Goal: Obtain resource: Obtain resource

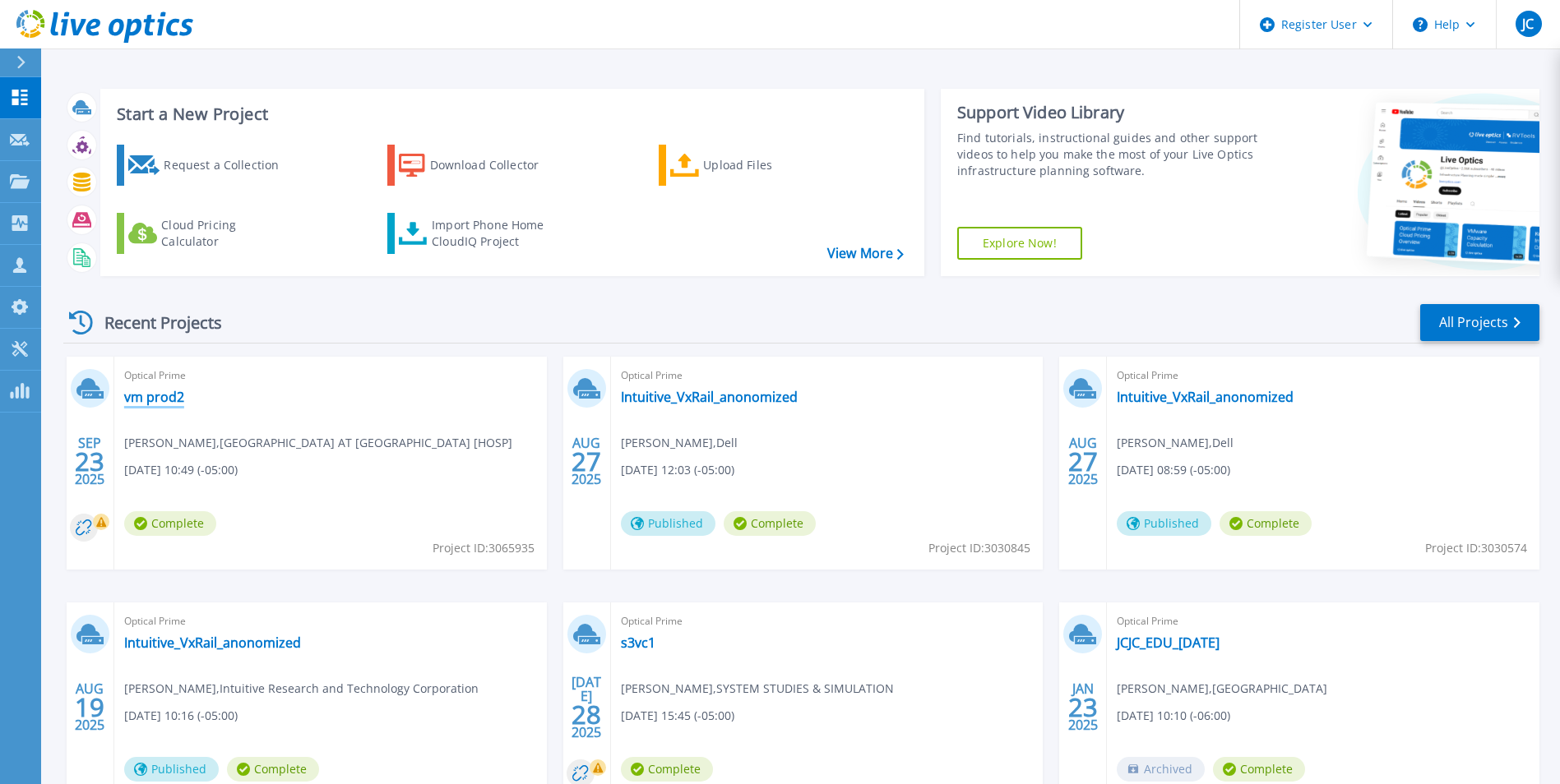
click at [158, 397] on link "vm prod2" at bounding box center [155, 396] width 60 height 16
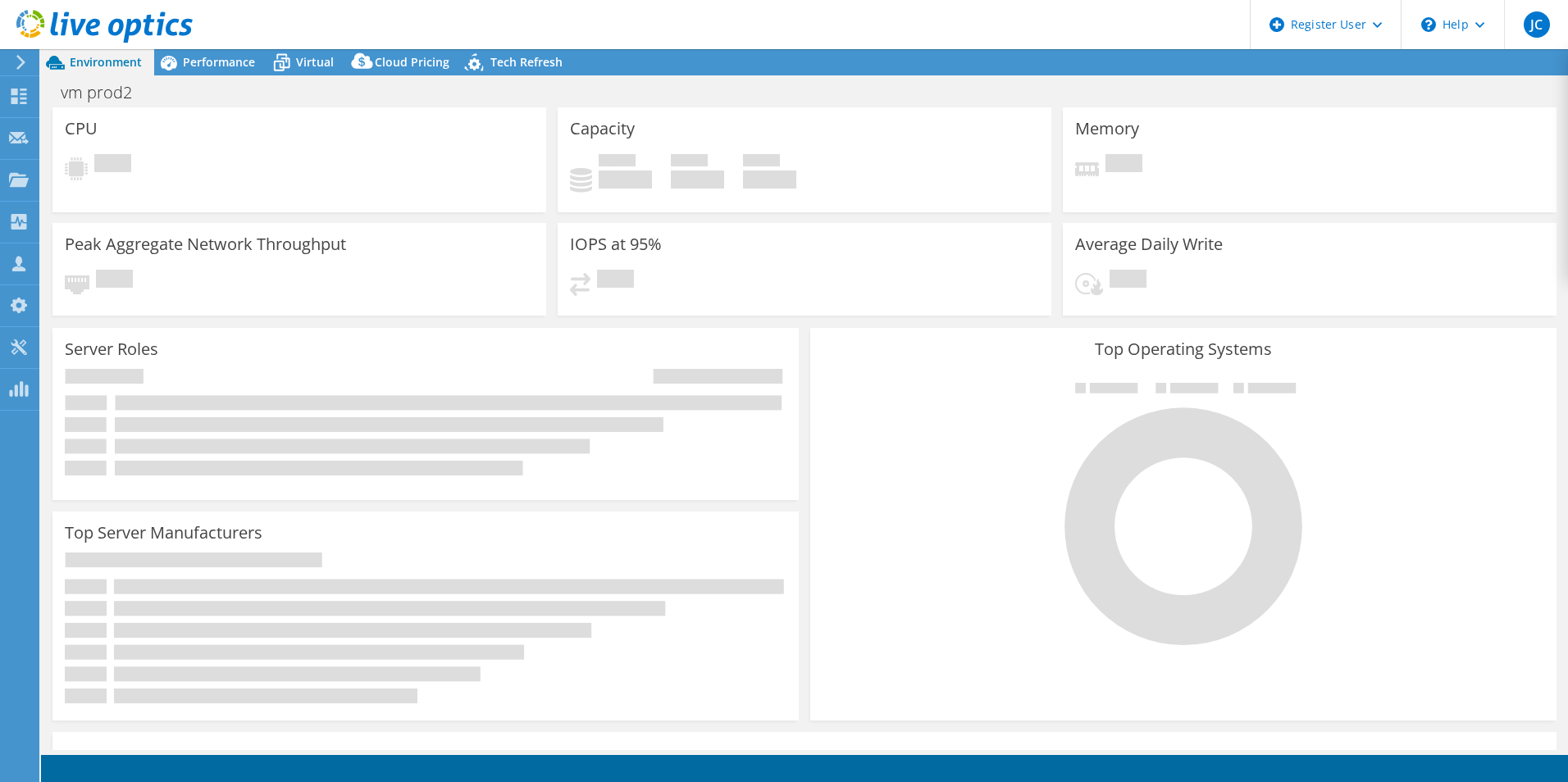
select select "USEast"
select select "USD"
radio input "true"
radio input "false"
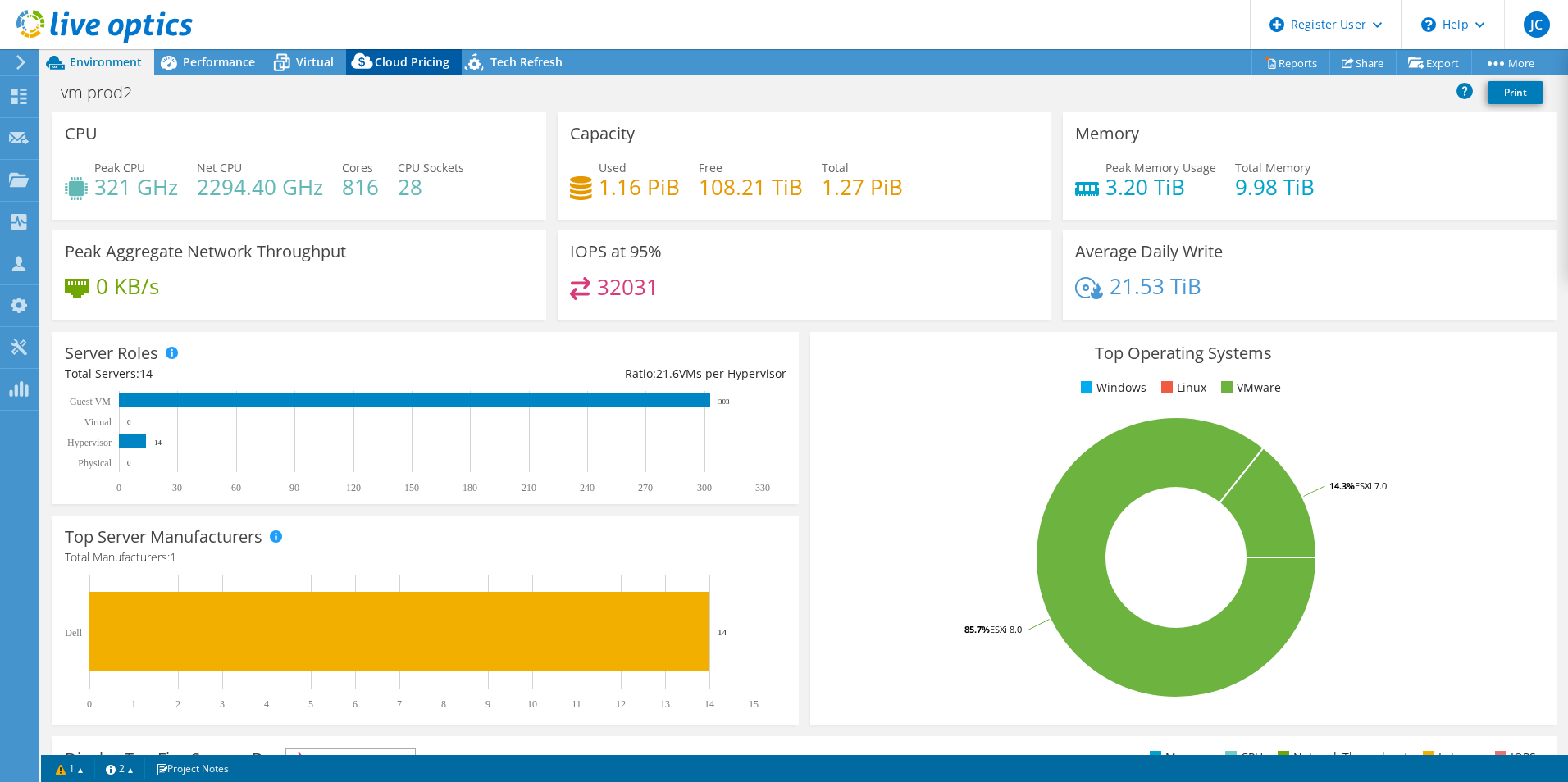
click at [373, 57] on icon at bounding box center [362, 64] width 33 height 33
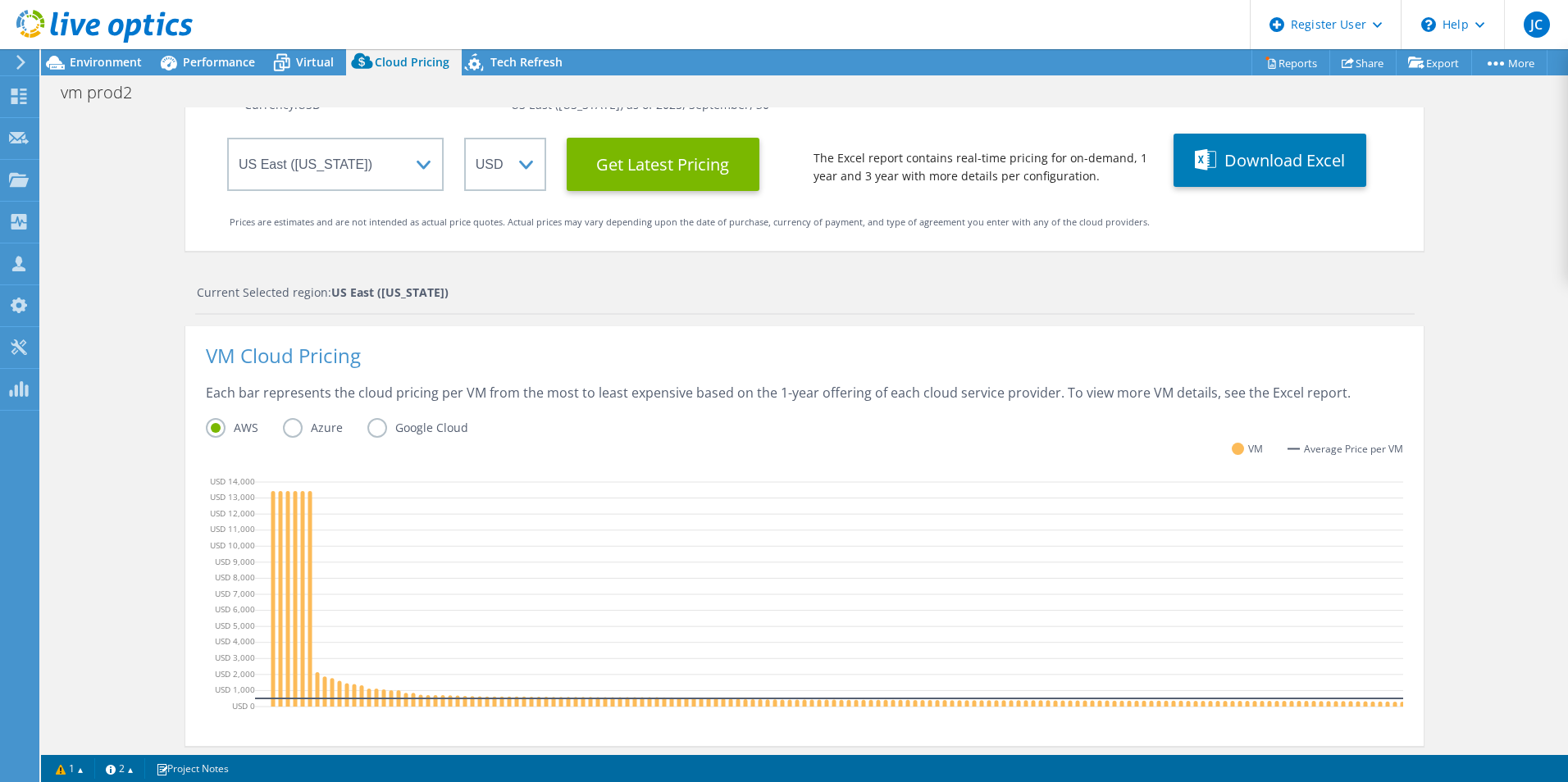
scroll to position [136, 0]
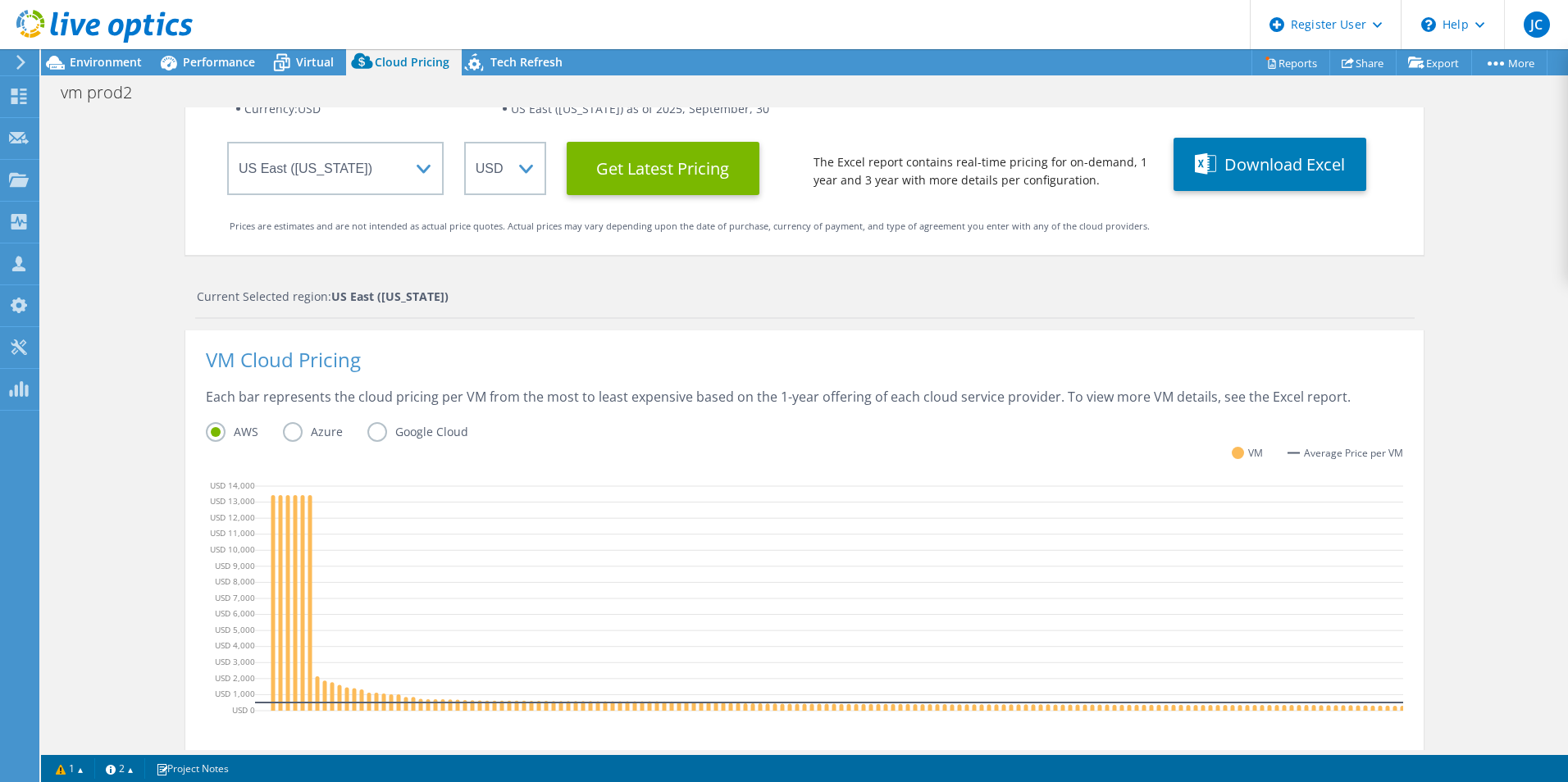
click at [286, 424] on label "Azure" at bounding box center [326, 432] width 85 height 20
click at [0, 0] on input "Azure" at bounding box center [0, 0] width 0 height 0
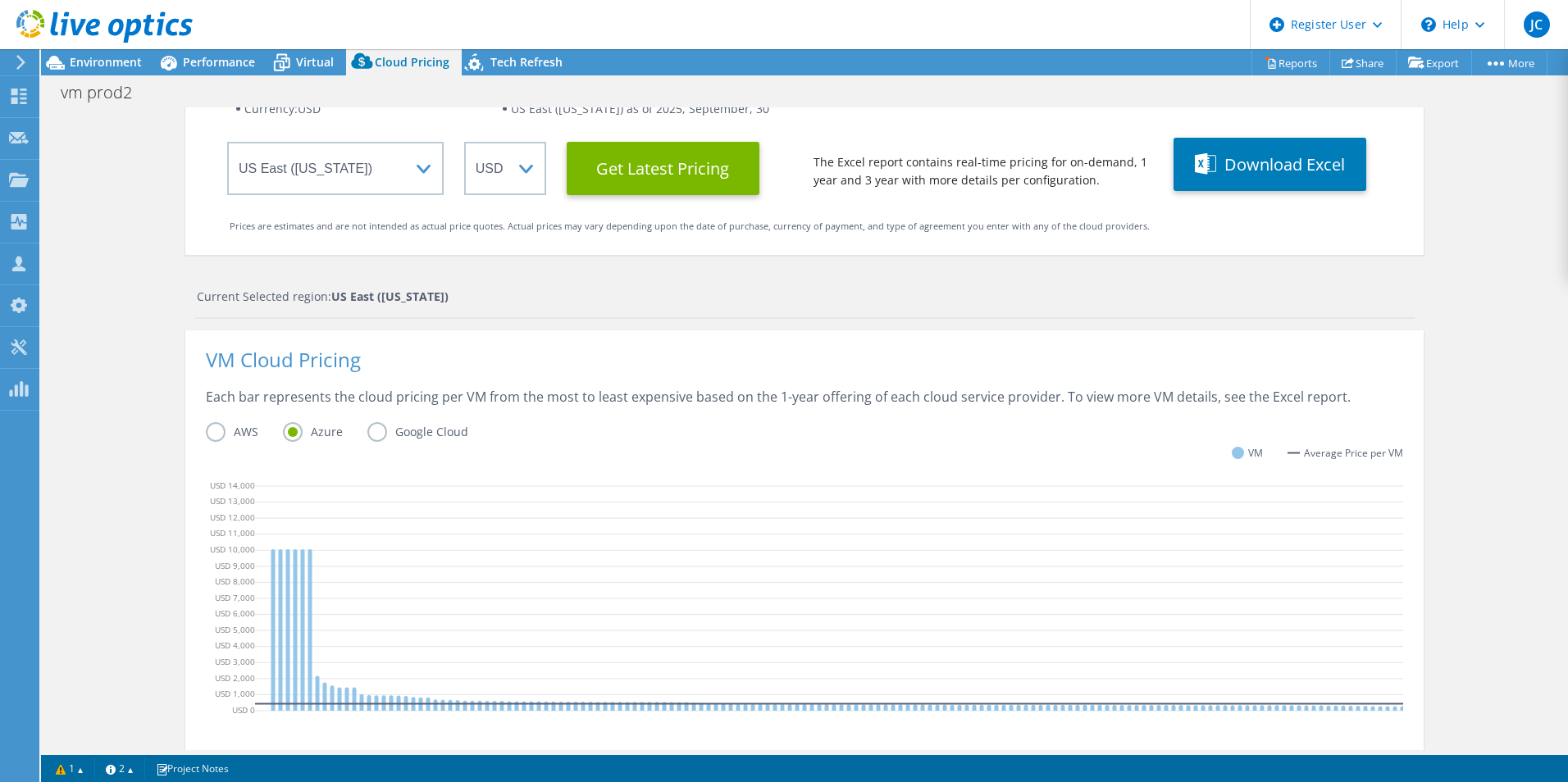
click at [372, 434] on label "Google Cloud" at bounding box center [429, 432] width 125 height 20
click at [0, 0] on input "Google Cloud" at bounding box center [0, 0] width 0 height 0
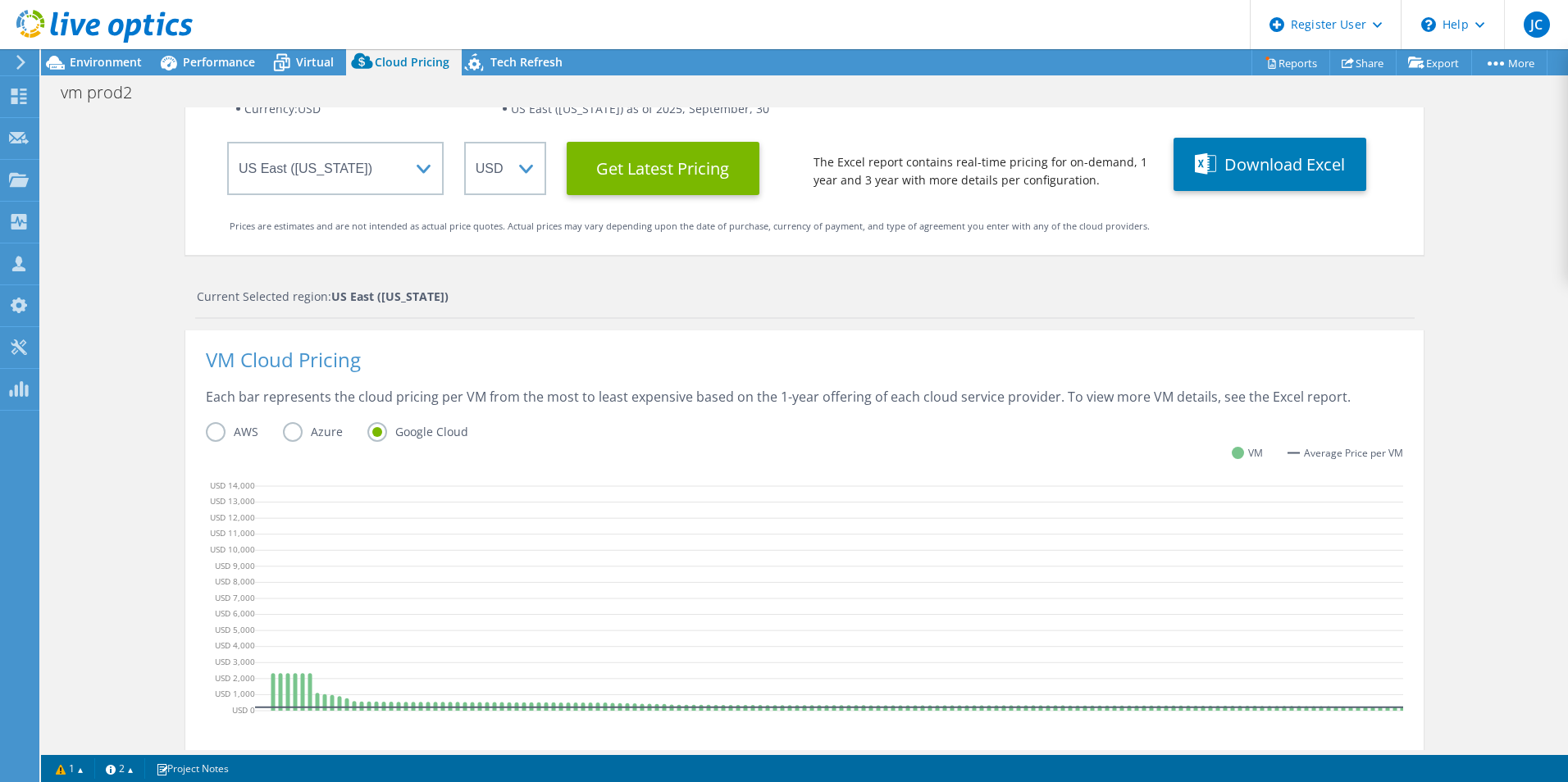
click at [206, 433] on label "AWS" at bounding box center [245, 432] width 77 height 20
click at [0, 0] on input "AWS" at bounding box center [0, 0] width 0 height 0
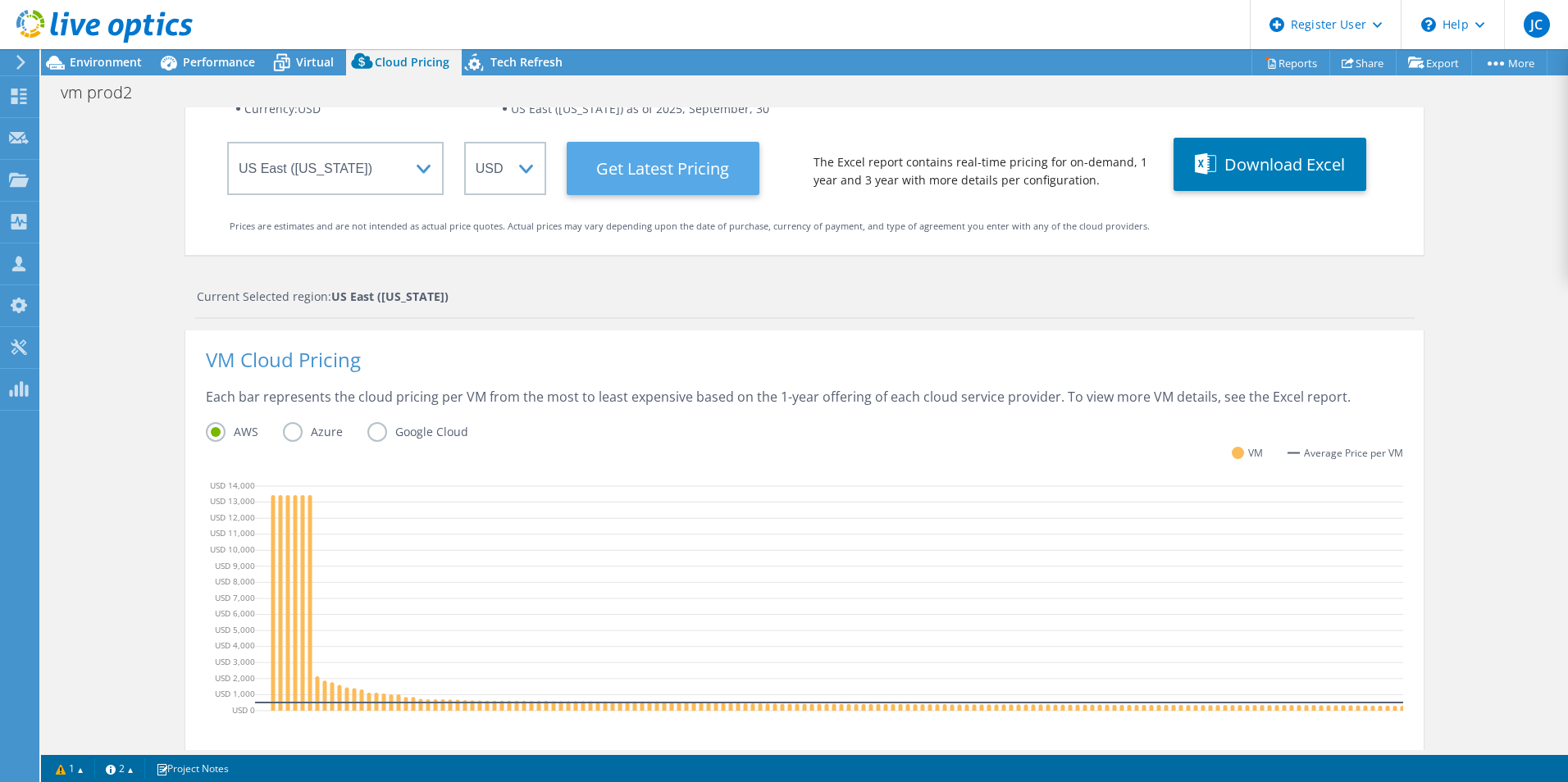
click at [671, 187] on Latest "Get Latest Pricing" at bounding box center [663, 168] width 193 height 54
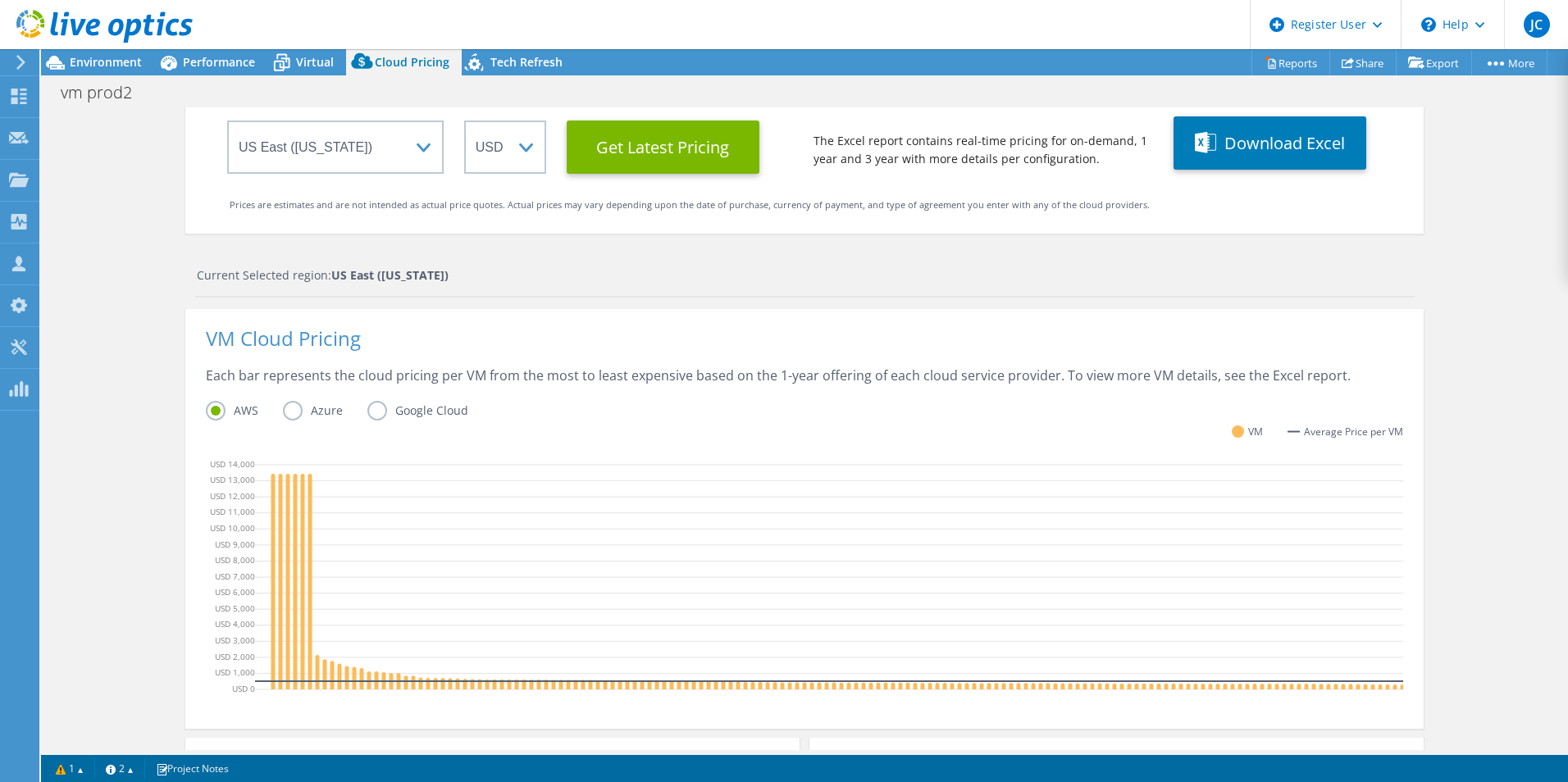
scroll to position [55, 0]
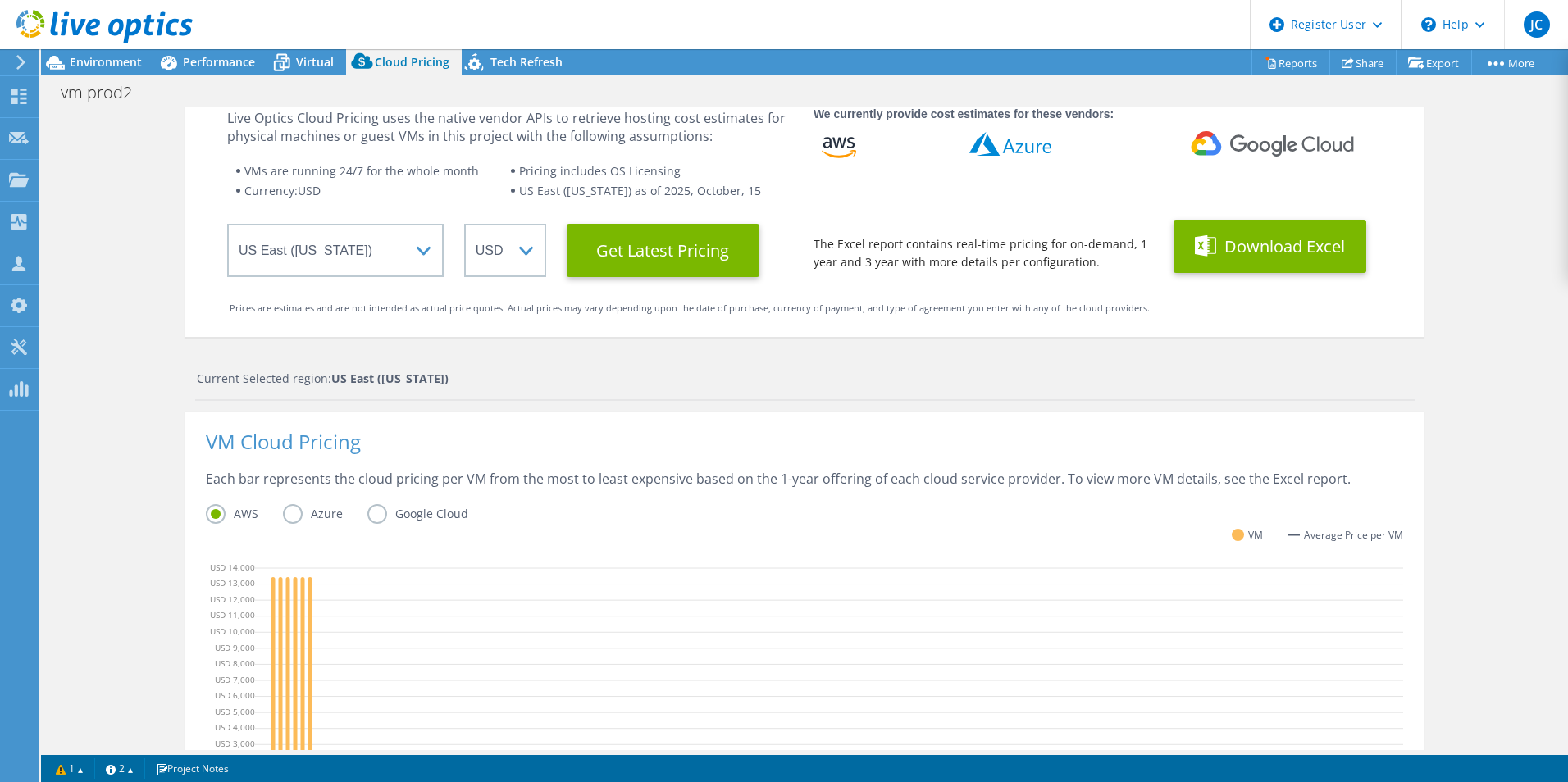
click at [1276, 221] on button "Download Excel" at bounding box center [1270, 247] width 193 height 54
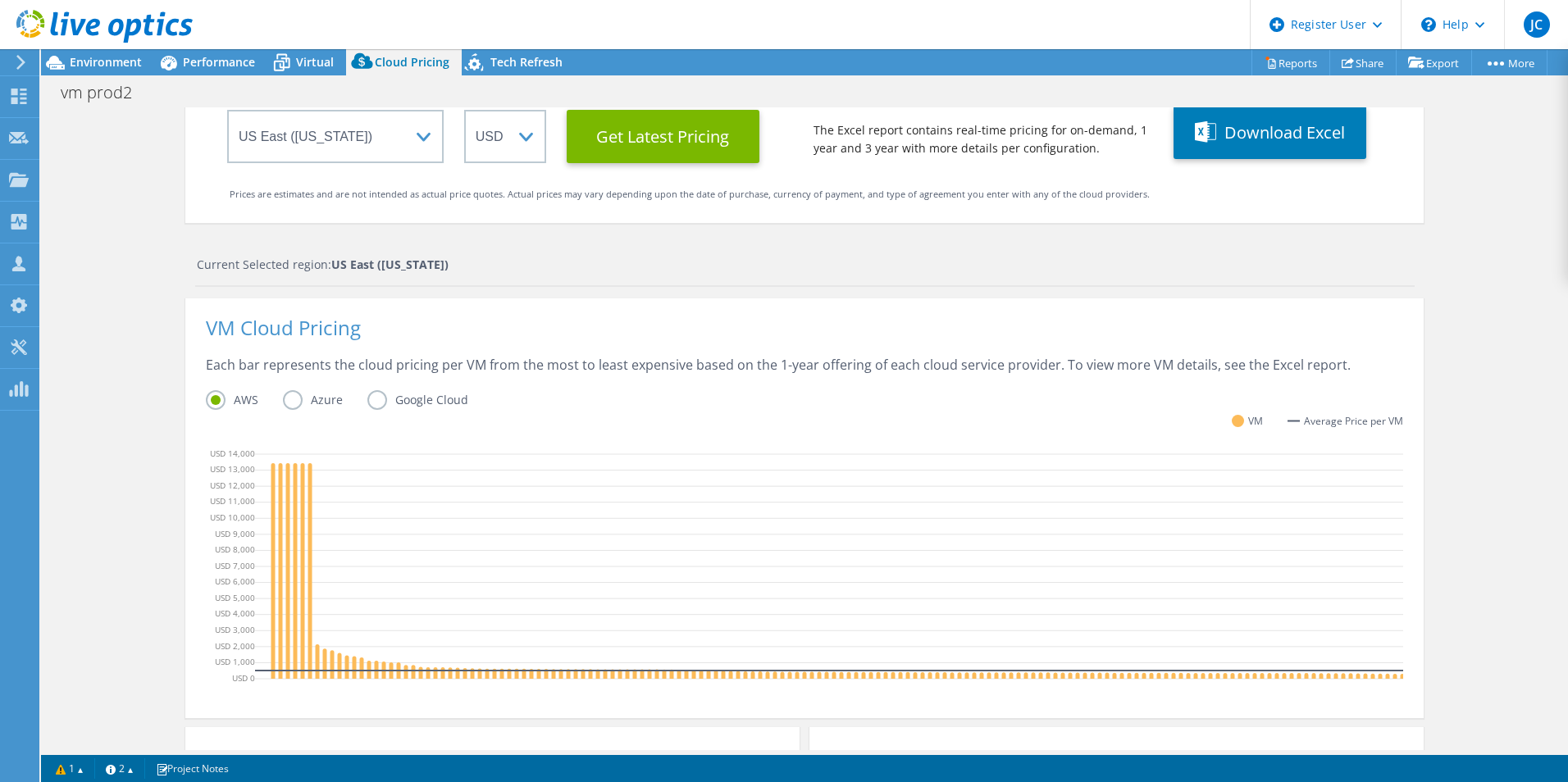
scroll to position [464, 0]
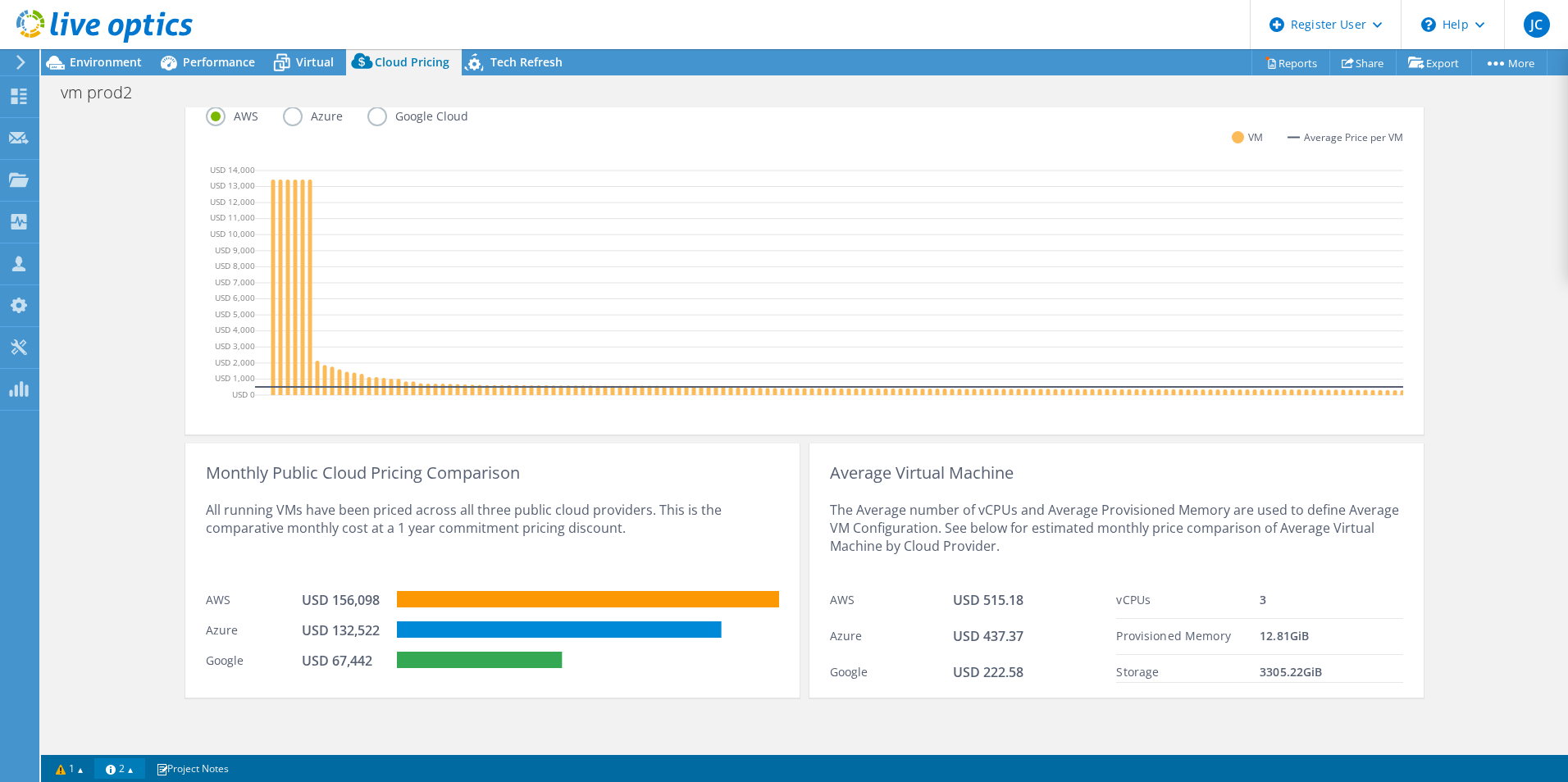
click at [125, 761] on link "2" at bounding box center [120, 769] width 51 height 21
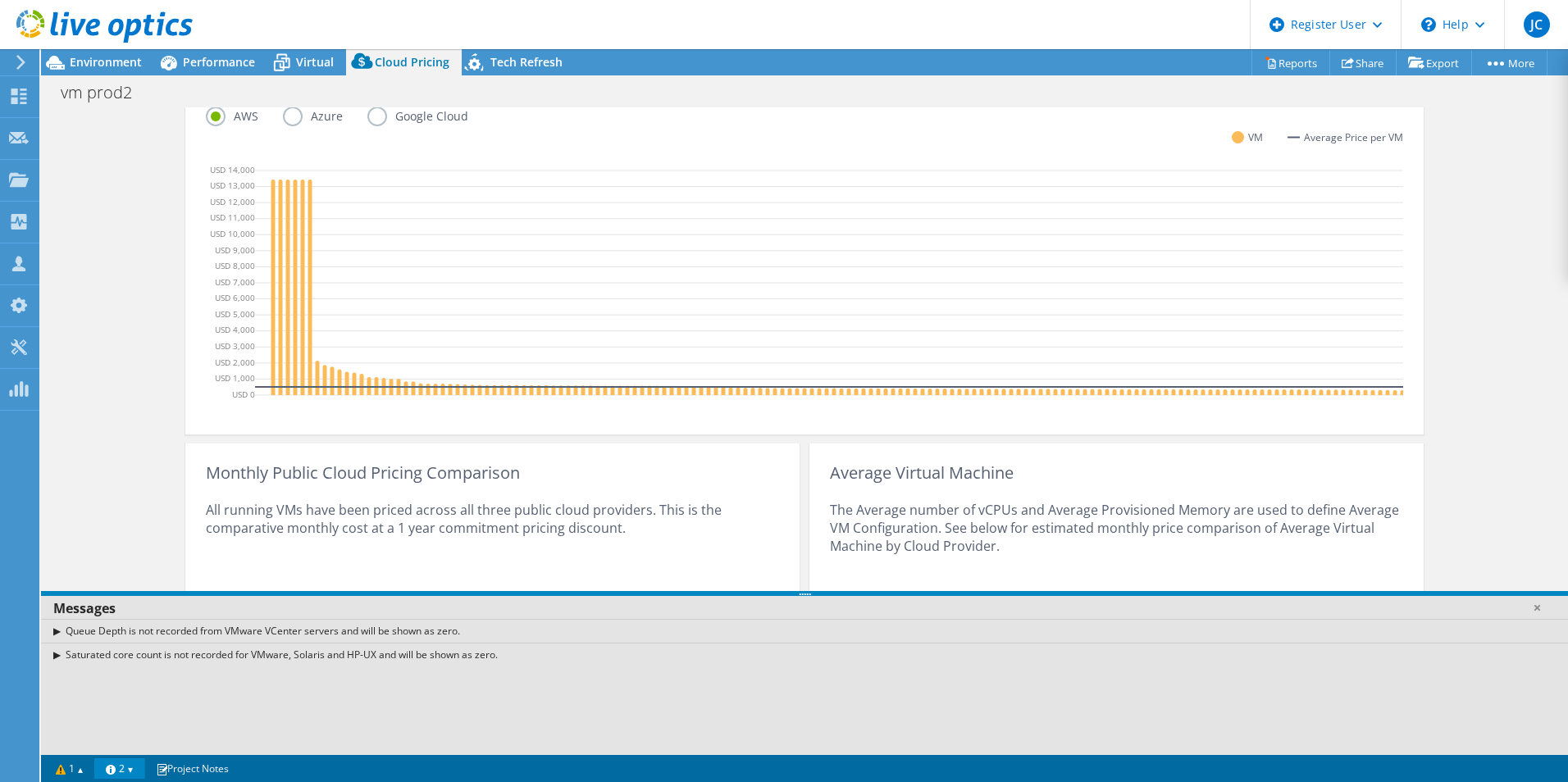
click at [101, 479] on div "Cloud Pricing Live Optics Cloud Pricing uses the native vendor APIs to retrieve…" at bounding box center [805, 202] width 1528 height 1094
click at [60, 767] on link "1" at bounding box center [70, 769] width 51 height 21
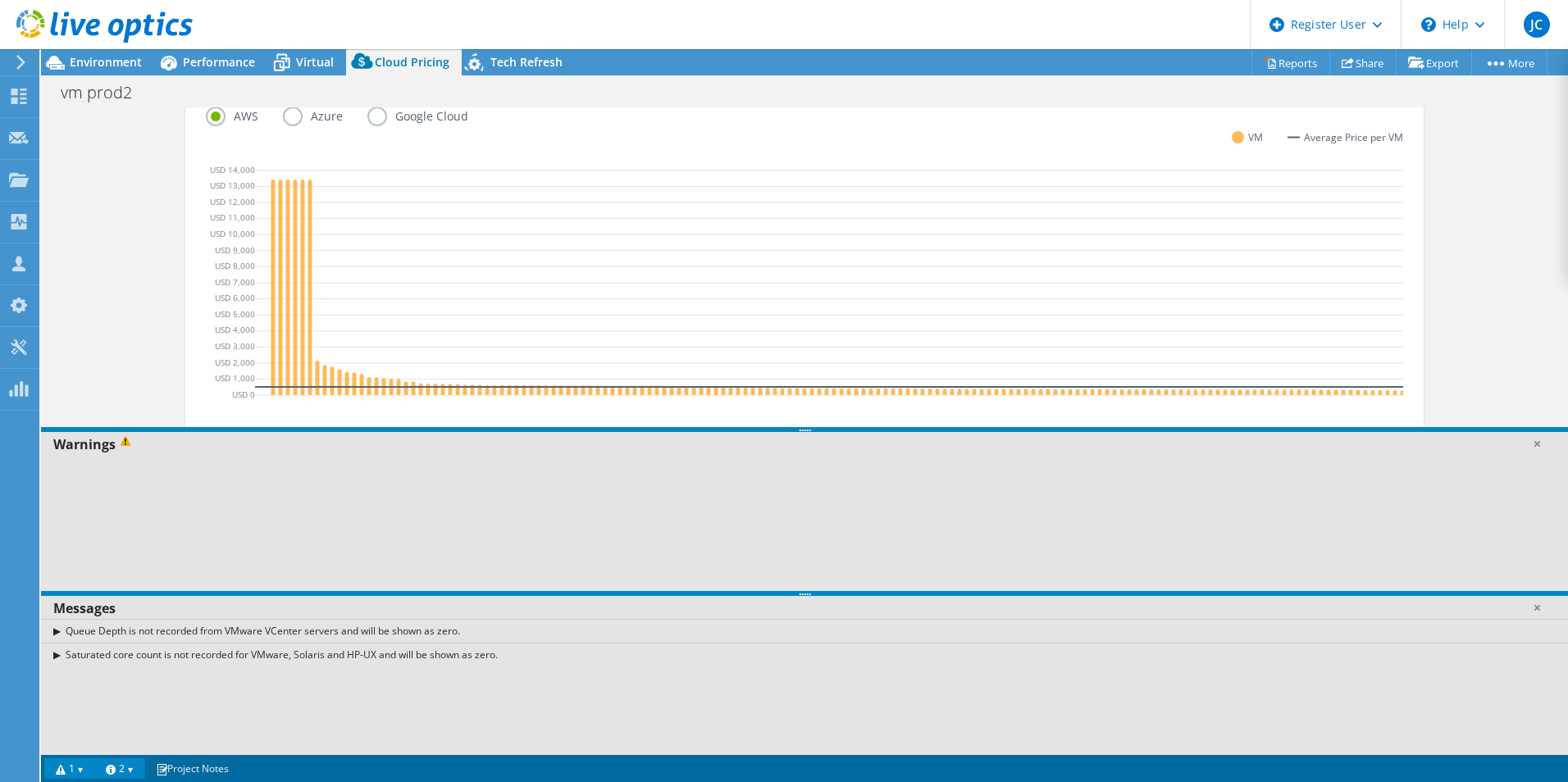
click at [61, 767] on link "1" at bounding box center [70, 769] width 51 height 21
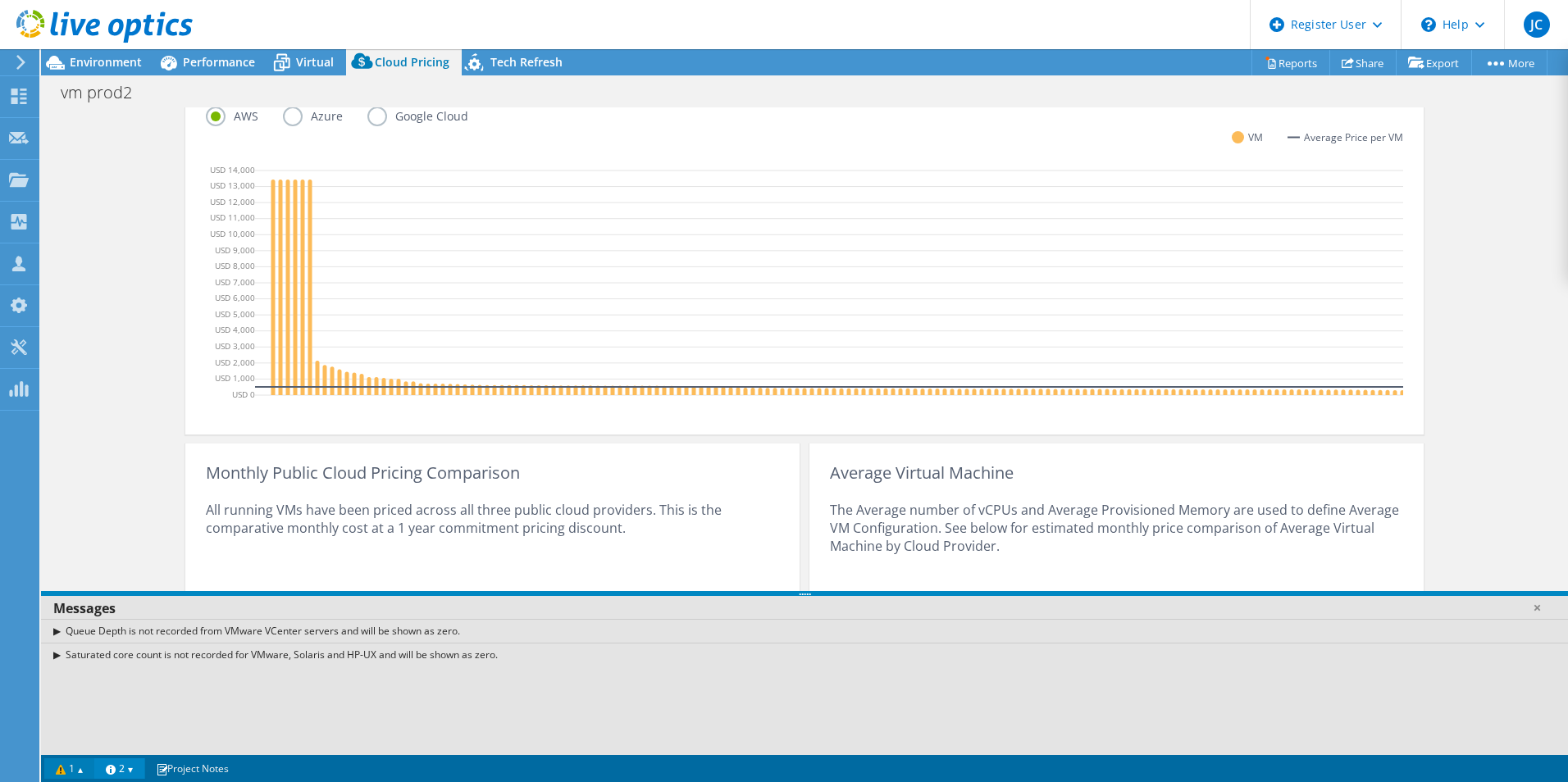
click at [81, 770] on link "1" at bounding box center [70, 769] width 51 height 21
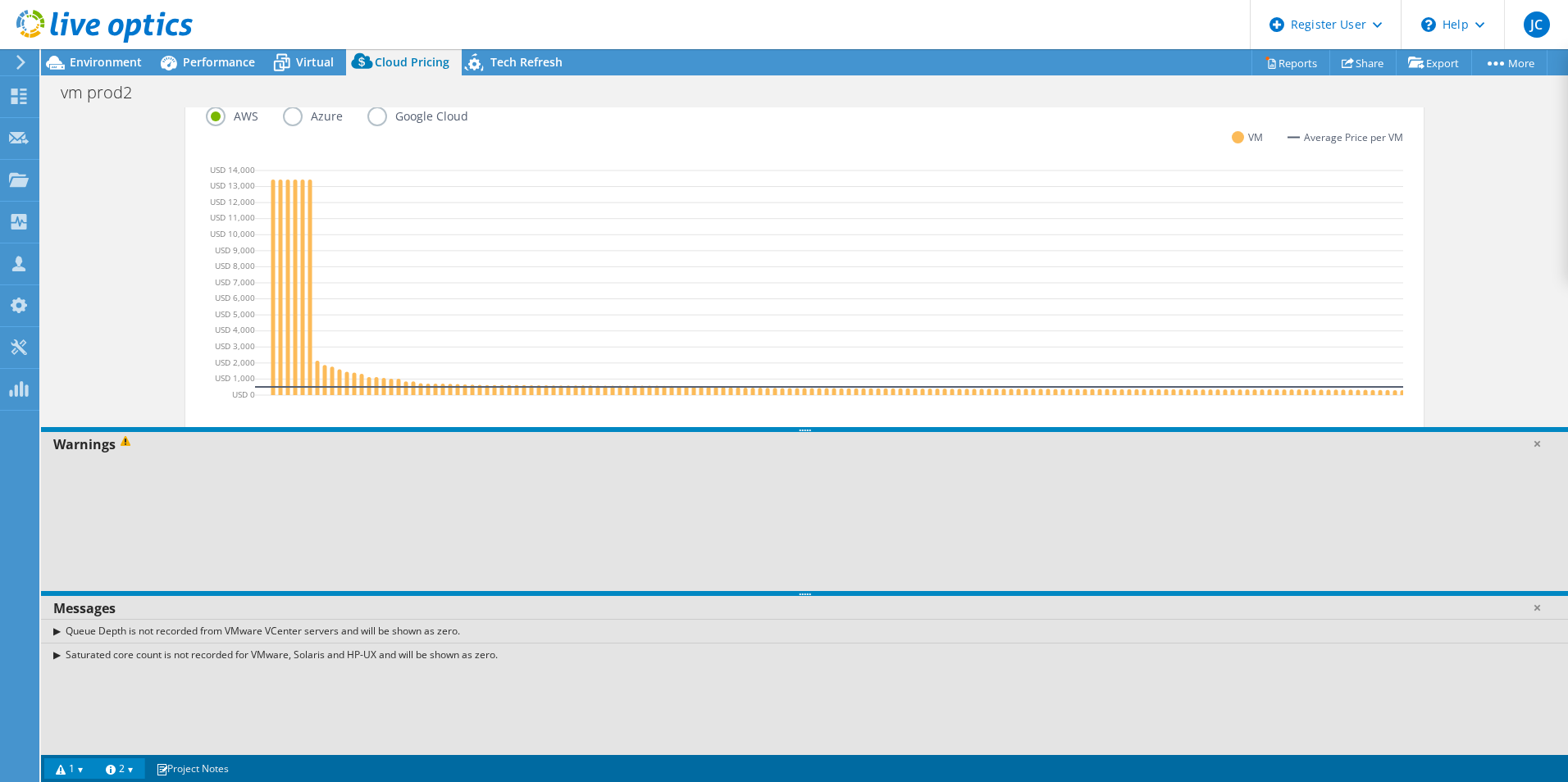
click at [84, 767] on link "1" at bounding box center [70, 769] width 51 height 21
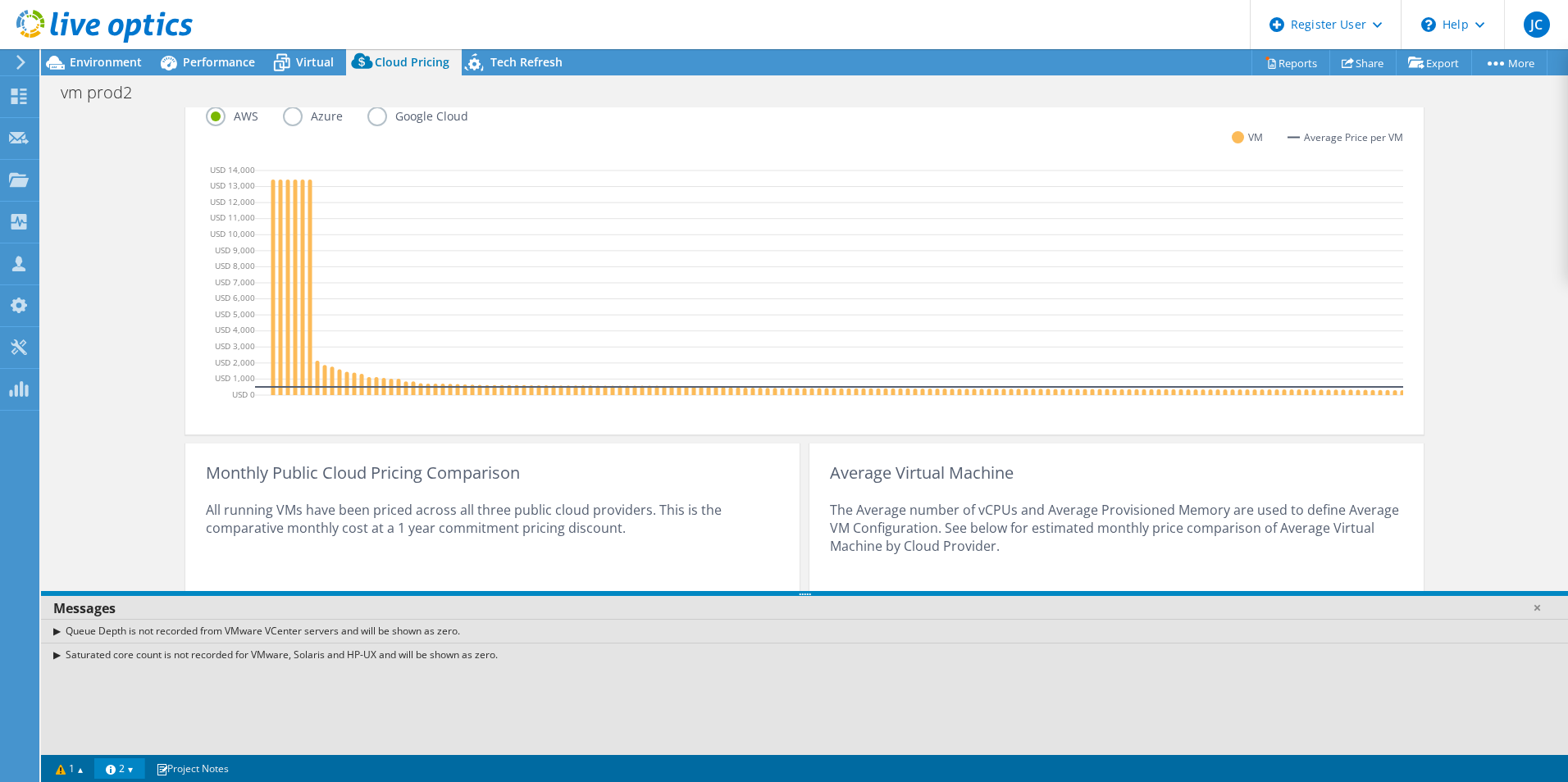
click at [136, 769] on link "2" at bounding box center [120, 769] width 51 height 21
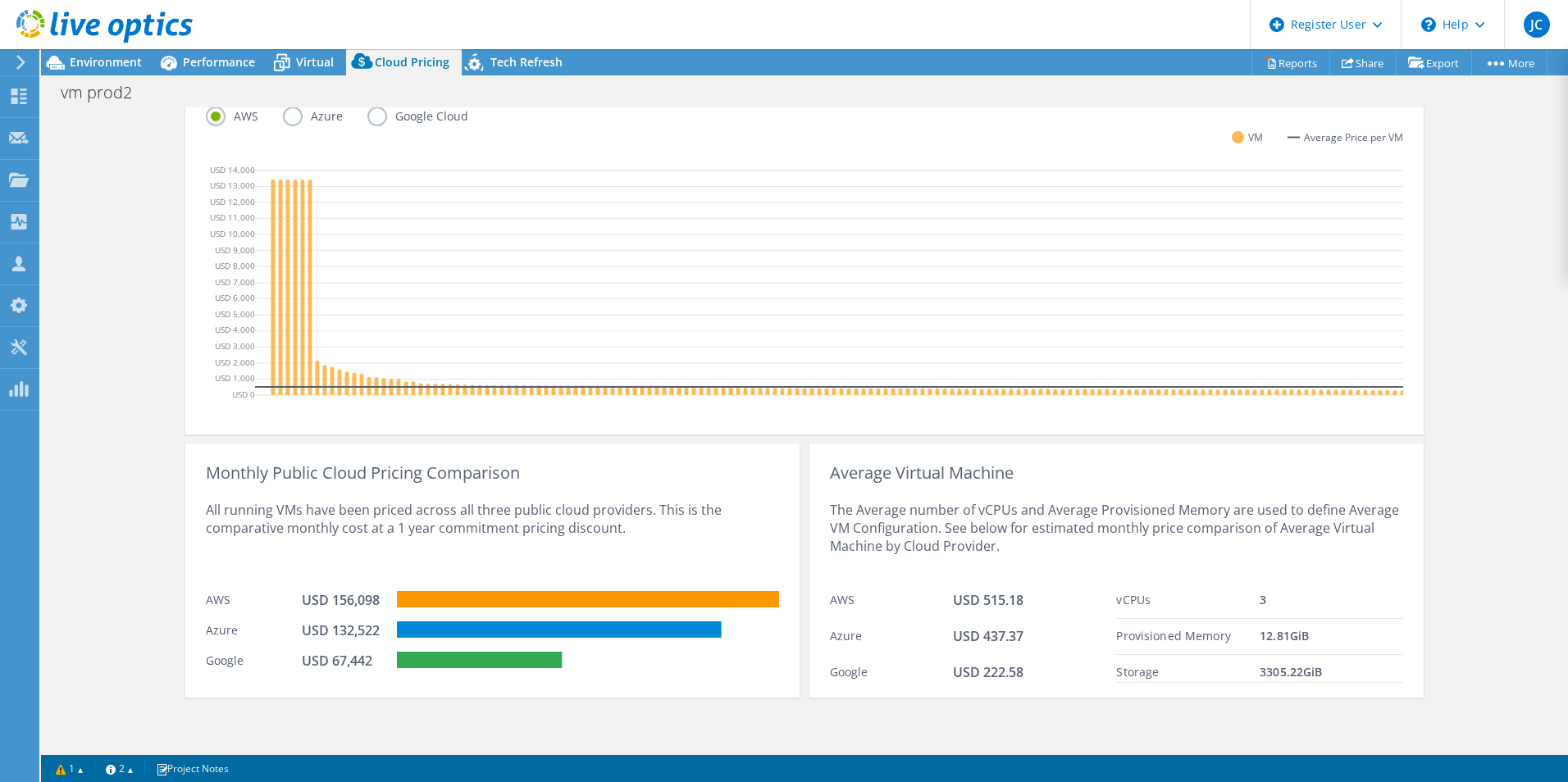
click at [502, 535] on div "All running VMs have been priced across all three public cloud providers. This …" at bounding box center [492, 532] width 573 height 101
click at [513, 61] on span "Tech Refresh" at bounding box center [526, 62] width 72 height 16
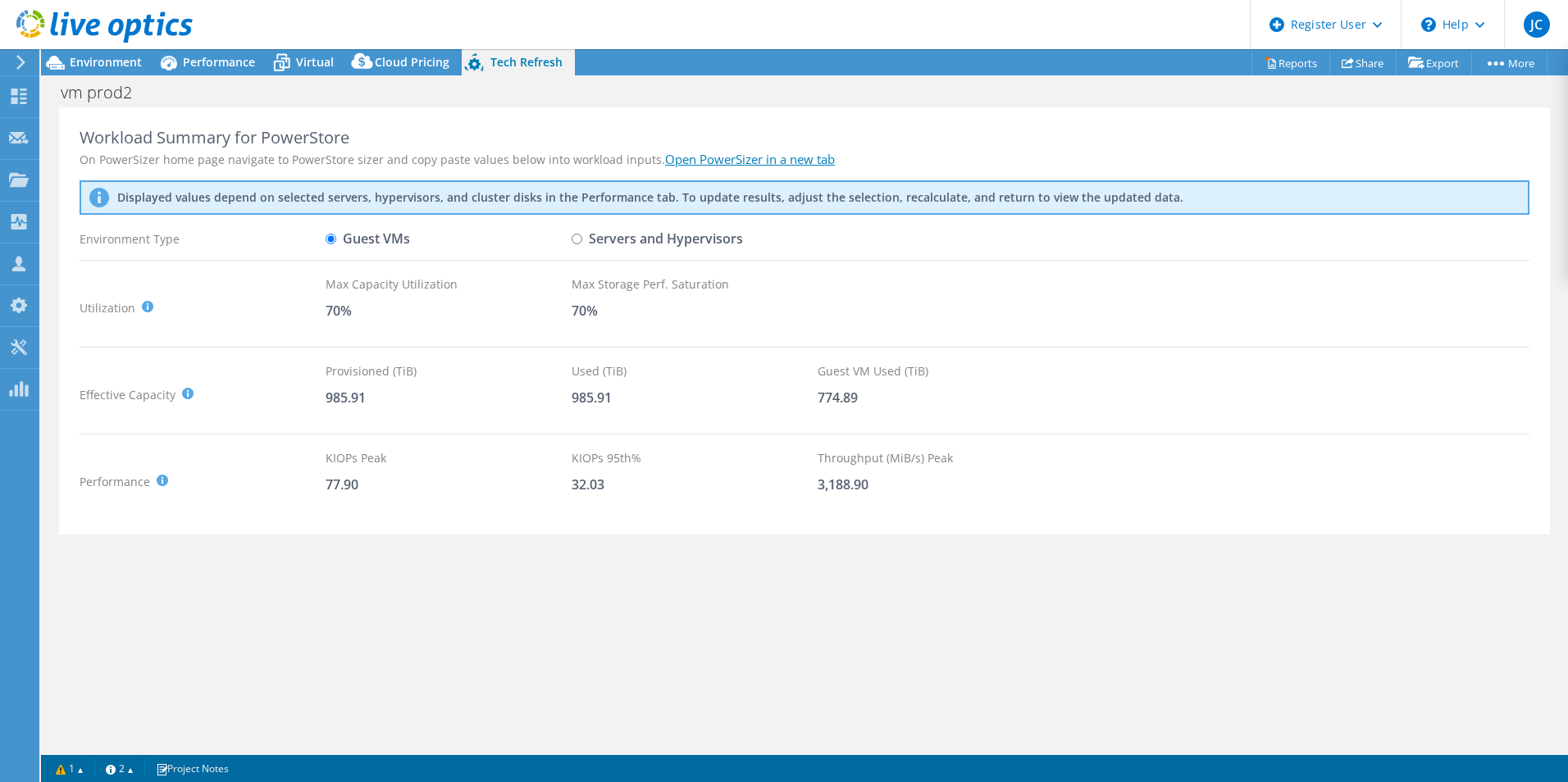
scroll to position [0, 0]
click at [408, 50] on div "Cloud Pricing" at bounding box center [404, 62] width 116 height 26
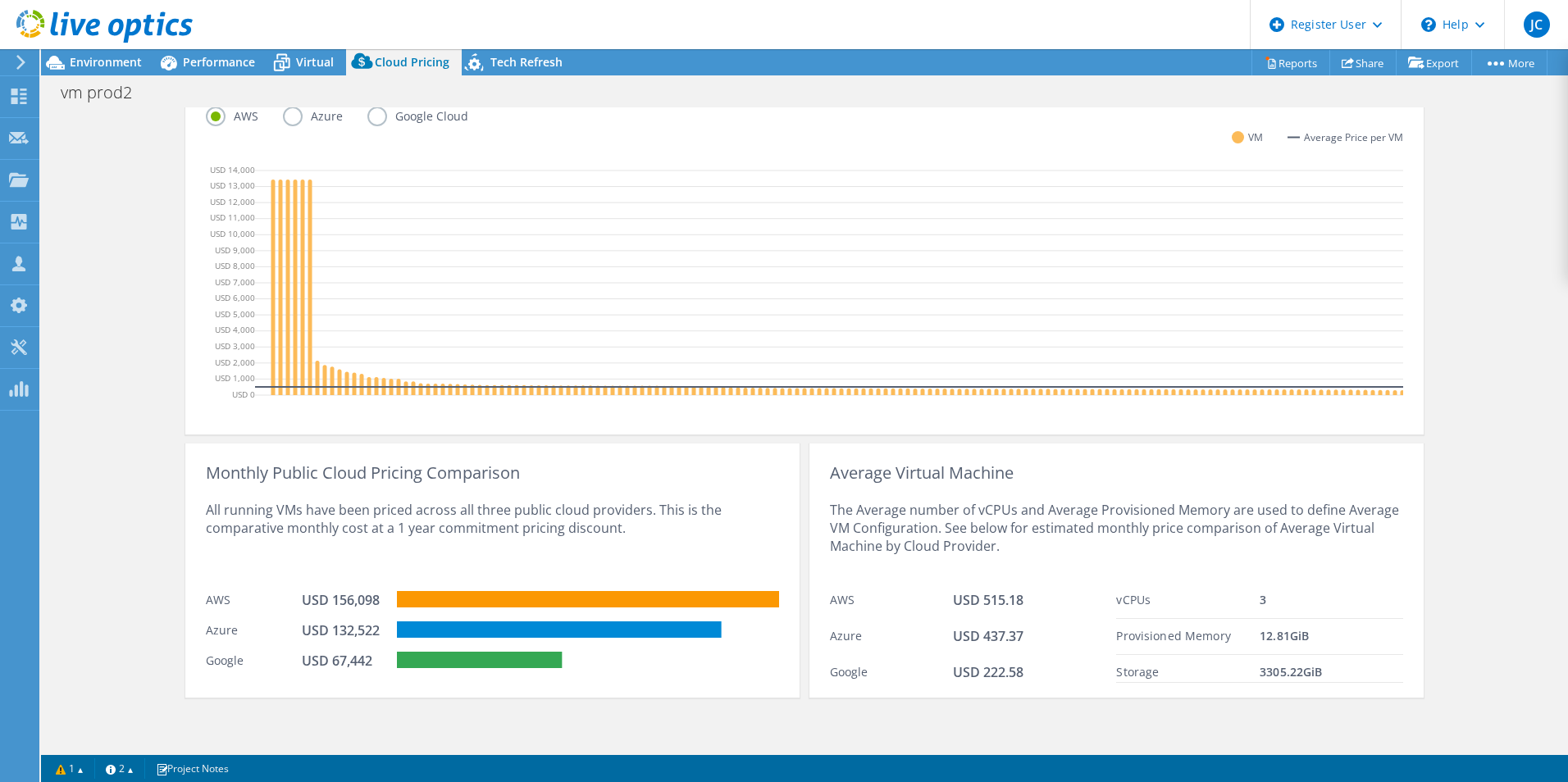
scroll to position [464, 0]
click at [184, 773] on link "Project Notes" at bounding box center [192, 769] width 96 height 21
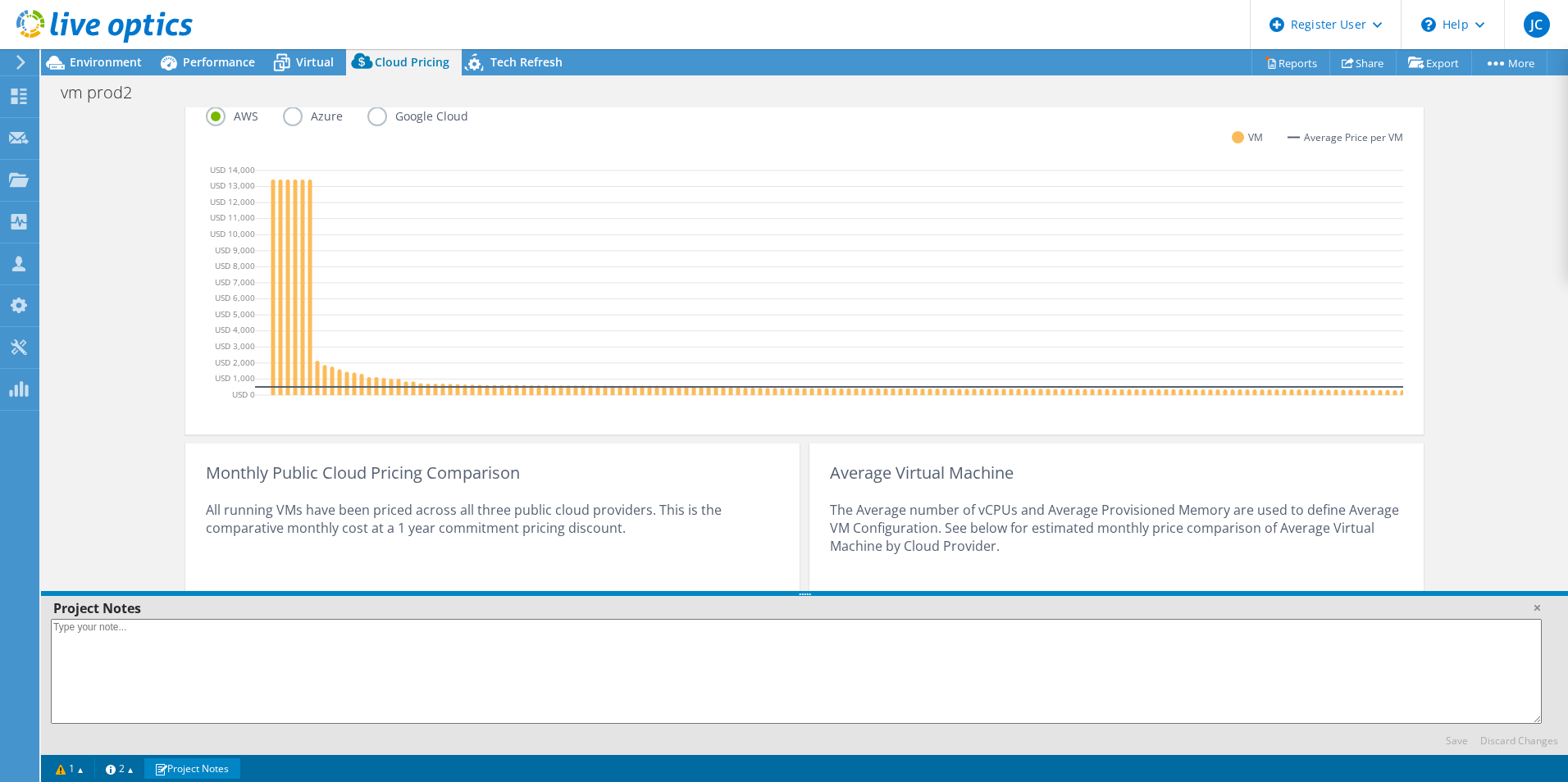
click at [125, 444] on div "Cloud Pricing Live Optics Cloud Pricing uses the native vendor APIs to retrieve…" at bounding box center [805, 202] width 1528 height 1094
click at [121, 509] on div "Cloud Pricing Live Optics Cloud Pricing uses the native vendor APIs to retrieve…" at bounding box center [805, 202] width 1528 height 1094
click at [1542, 604] on link at bounding box center [1537, 607] width 16 height 16
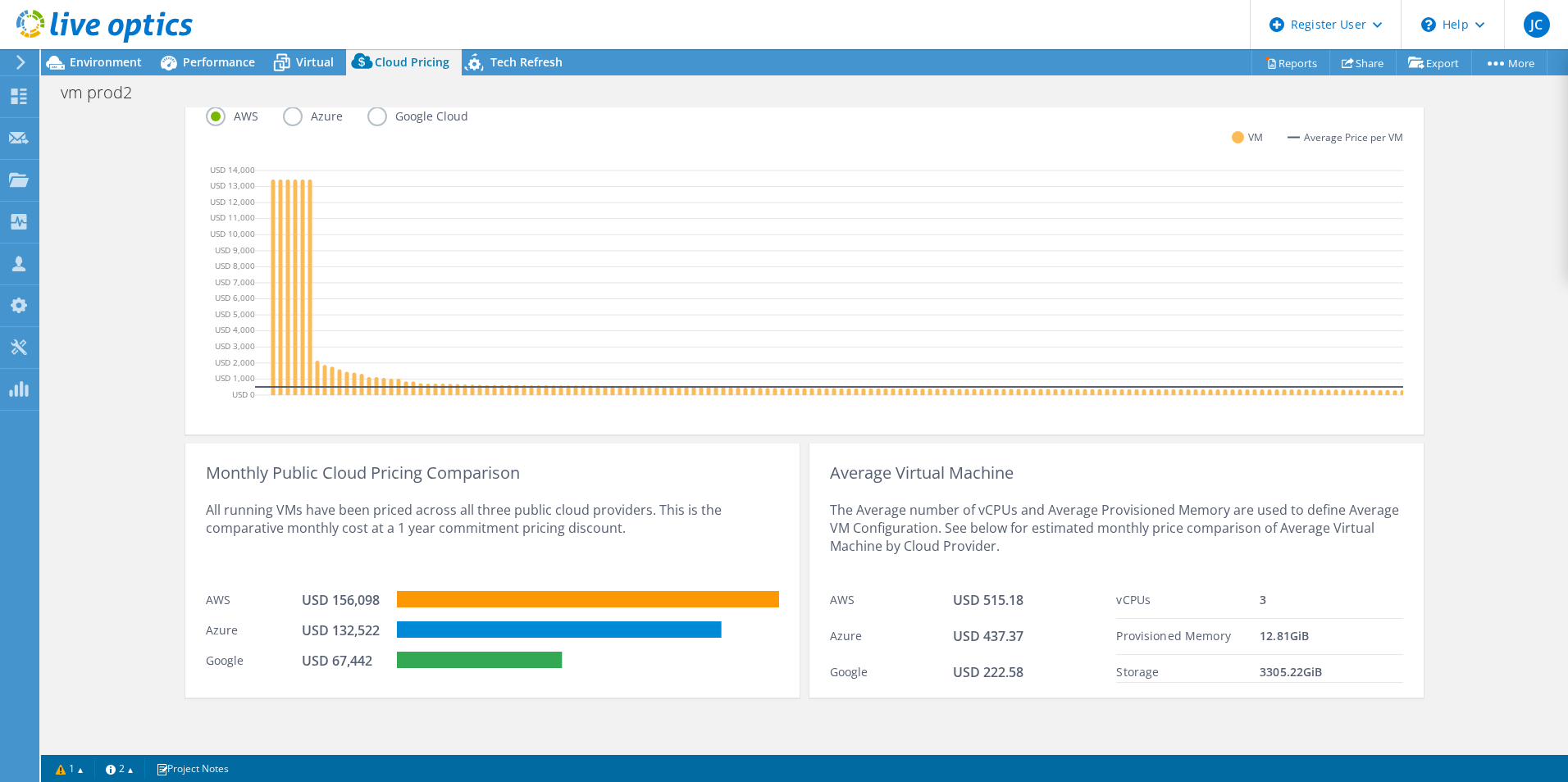
click at [1304, 129] on span "Average Price per VM" at bounding box center [1353, 137] width 99 height 18
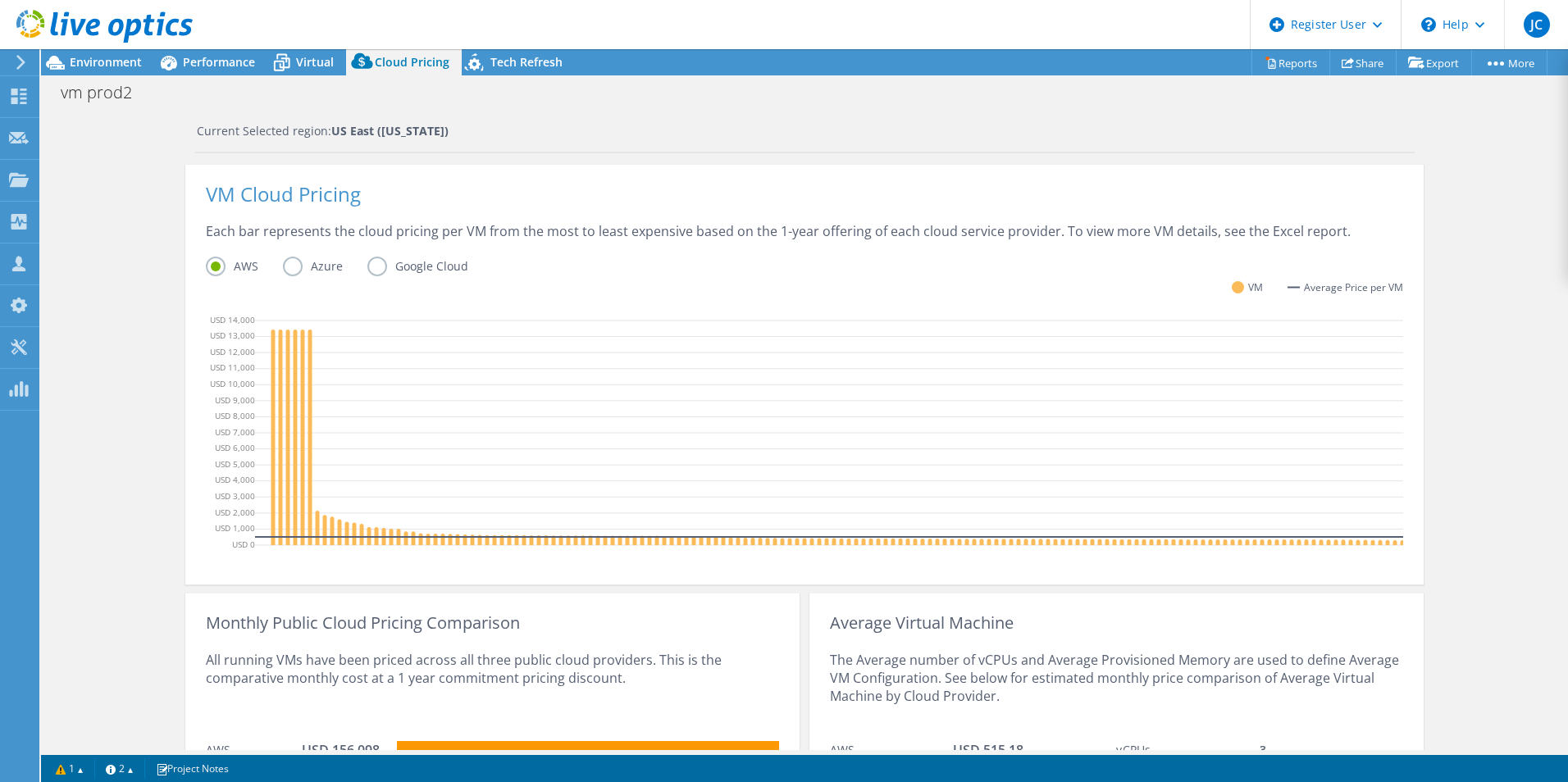
scroll to position [300, 0]
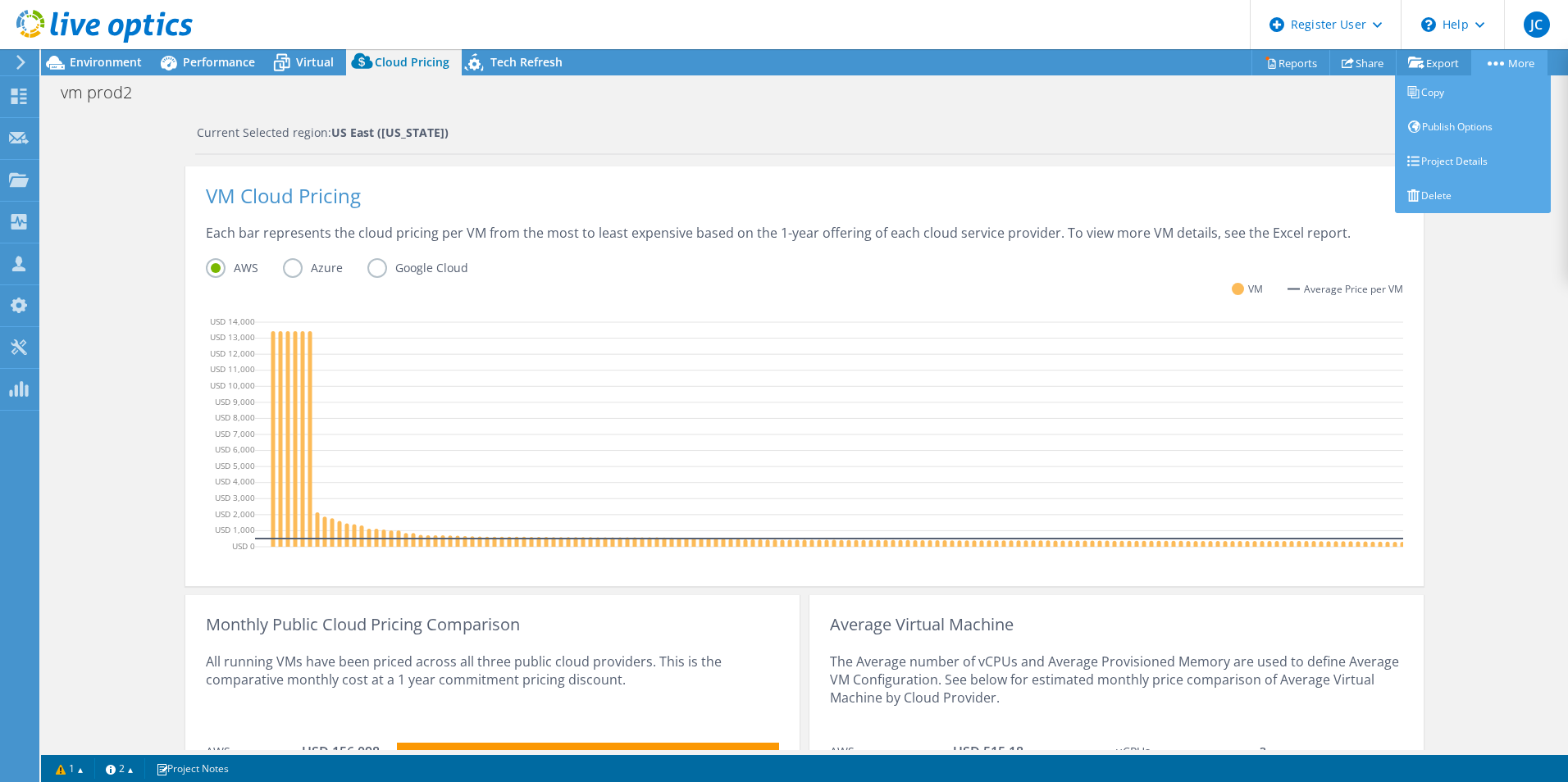
click at [1493, 67] on link "More" at bounding box center [1510, 62] width 76 height 25
click at [1464, 156] on link "Project Details" at bounding box center [1473, 161] width 156 height 35
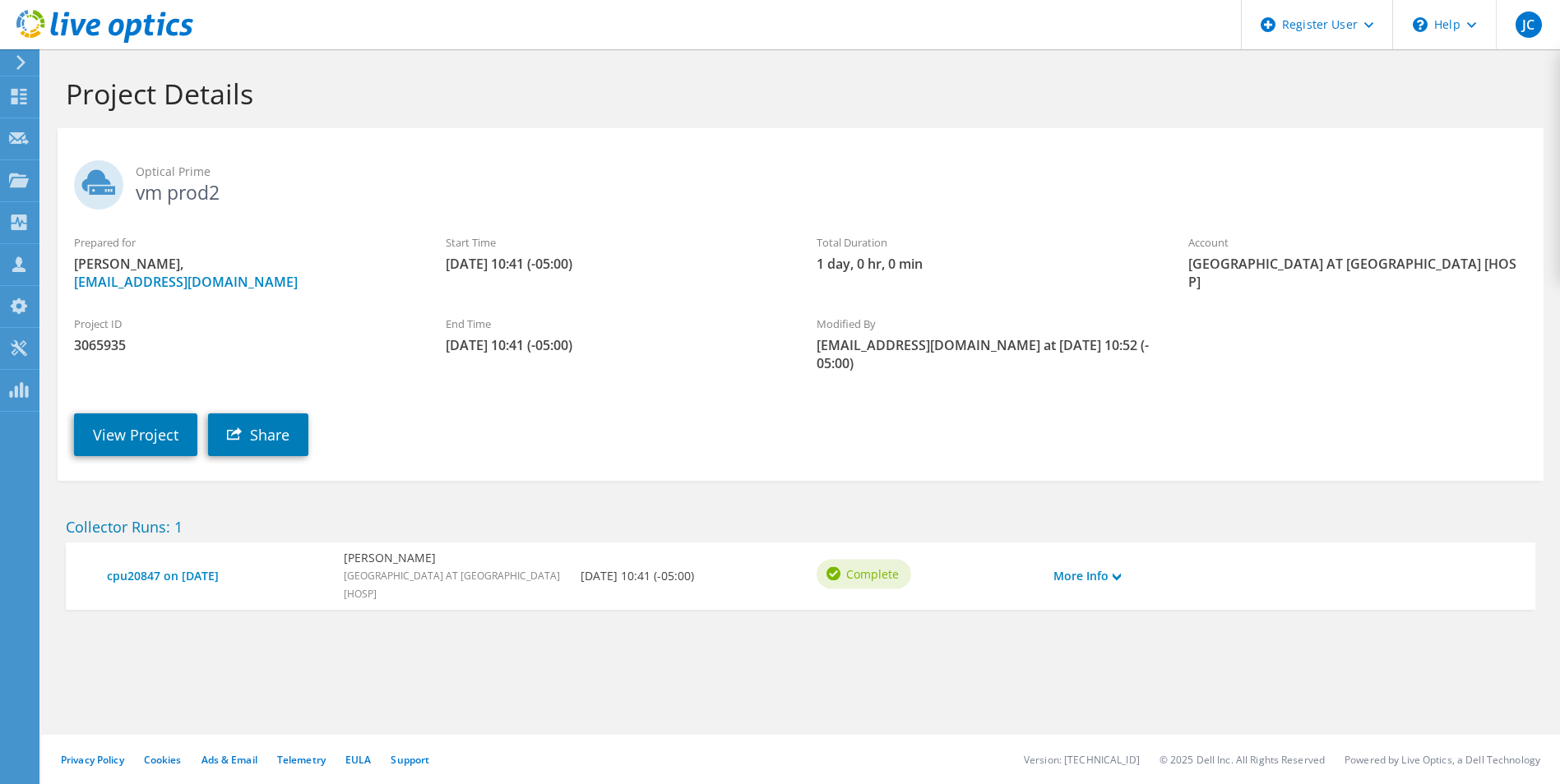
click at [778, 466] on section "Project Details Optical Prime vm prod2 Prepared for [PERSON_NAME], [EMAIL_ADDRE…" at bounding box center [801, 378] width 1519 height 659
click at [42, 9] on div at bounding box center [96, 27] width 193 height 55
click at [250, 416] on link "Share" at bounding box center [258, 434] width 100 height 42
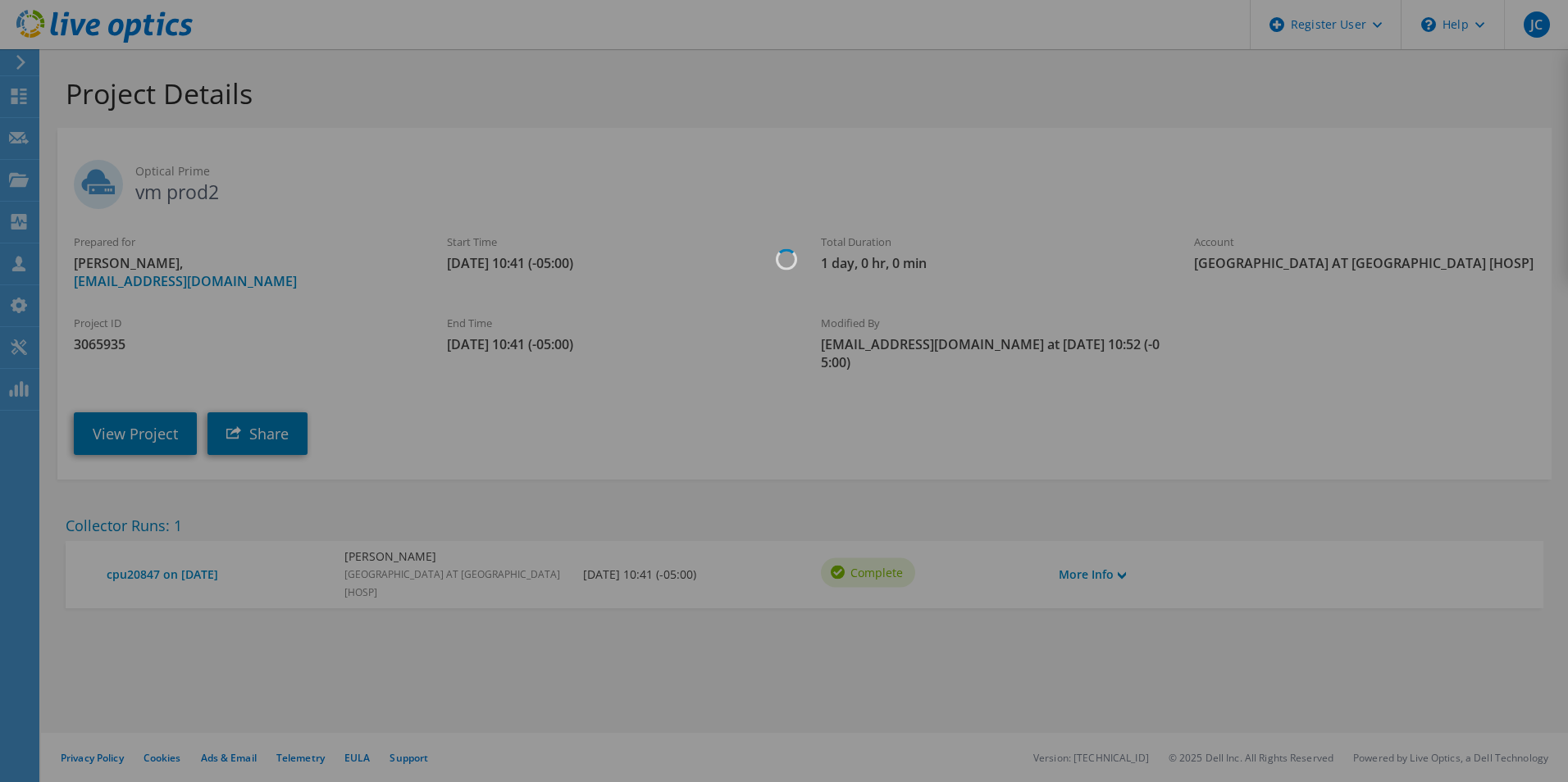
click at [565, 126] on div at bounding box center [784, 391] width 1568 height 782
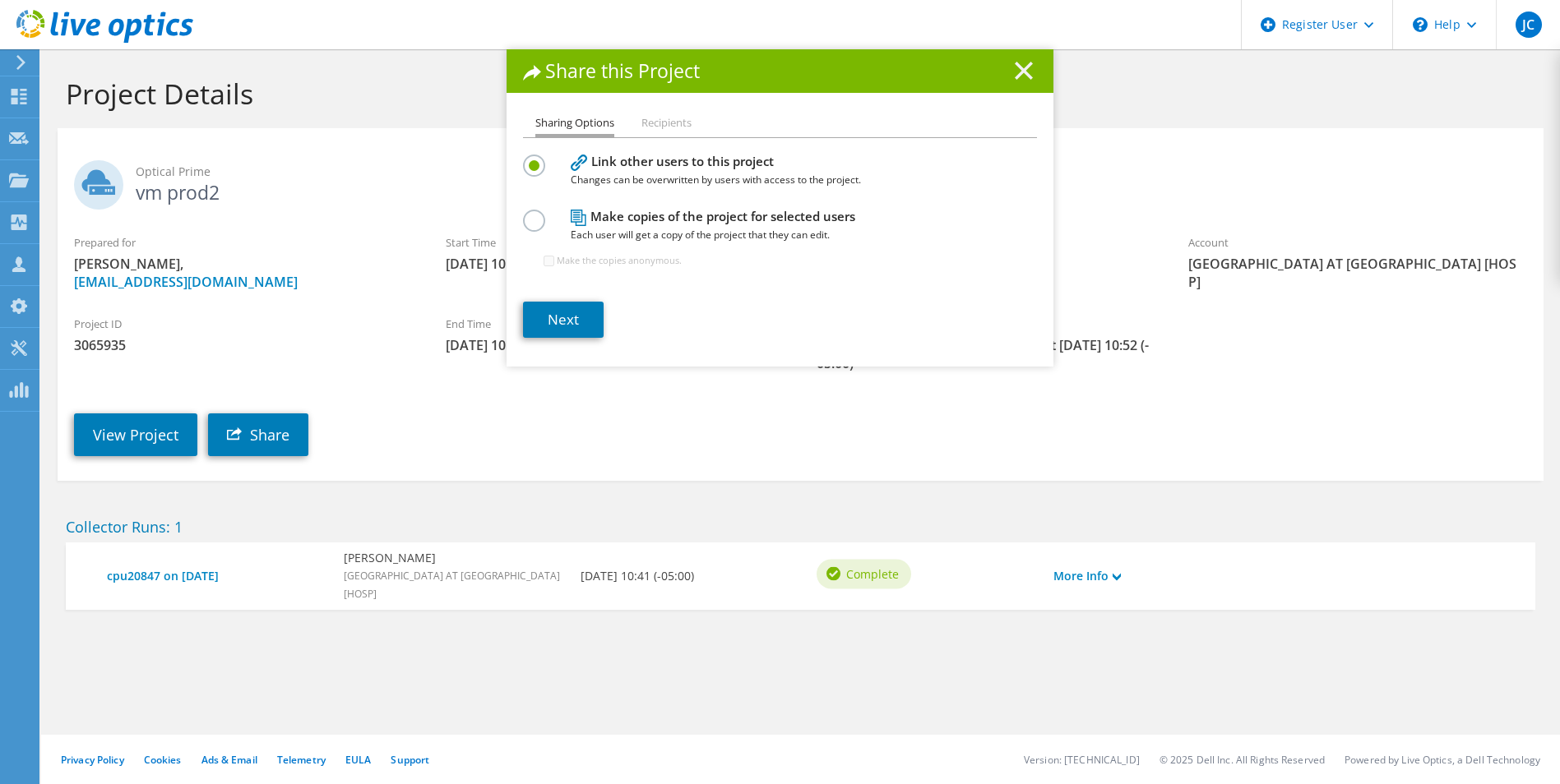
click at [1015, 64] on icon at bounding box center [1023, 70] width 18 height 18
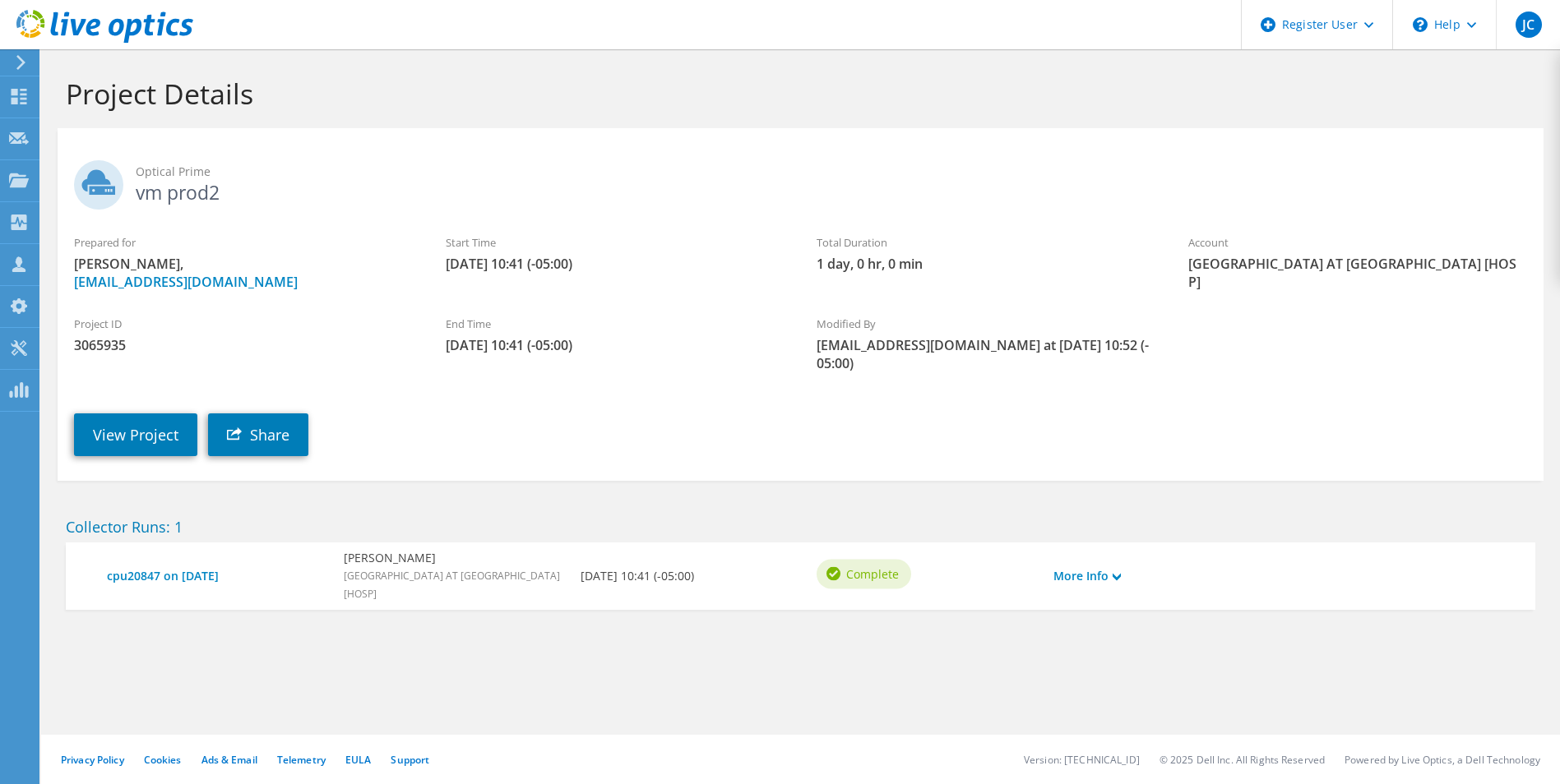
click at [518, 649] on section "Project Details Optical Prime vm prod2 Prepared for david bilbo, dbilbo@mhg.com…" at bounding box center [801, 378] width 1519 height 659
click at [176, 567] on link "cpu20847 on 9/23/2025" at bounding box center [217, 575] width 221 height 18
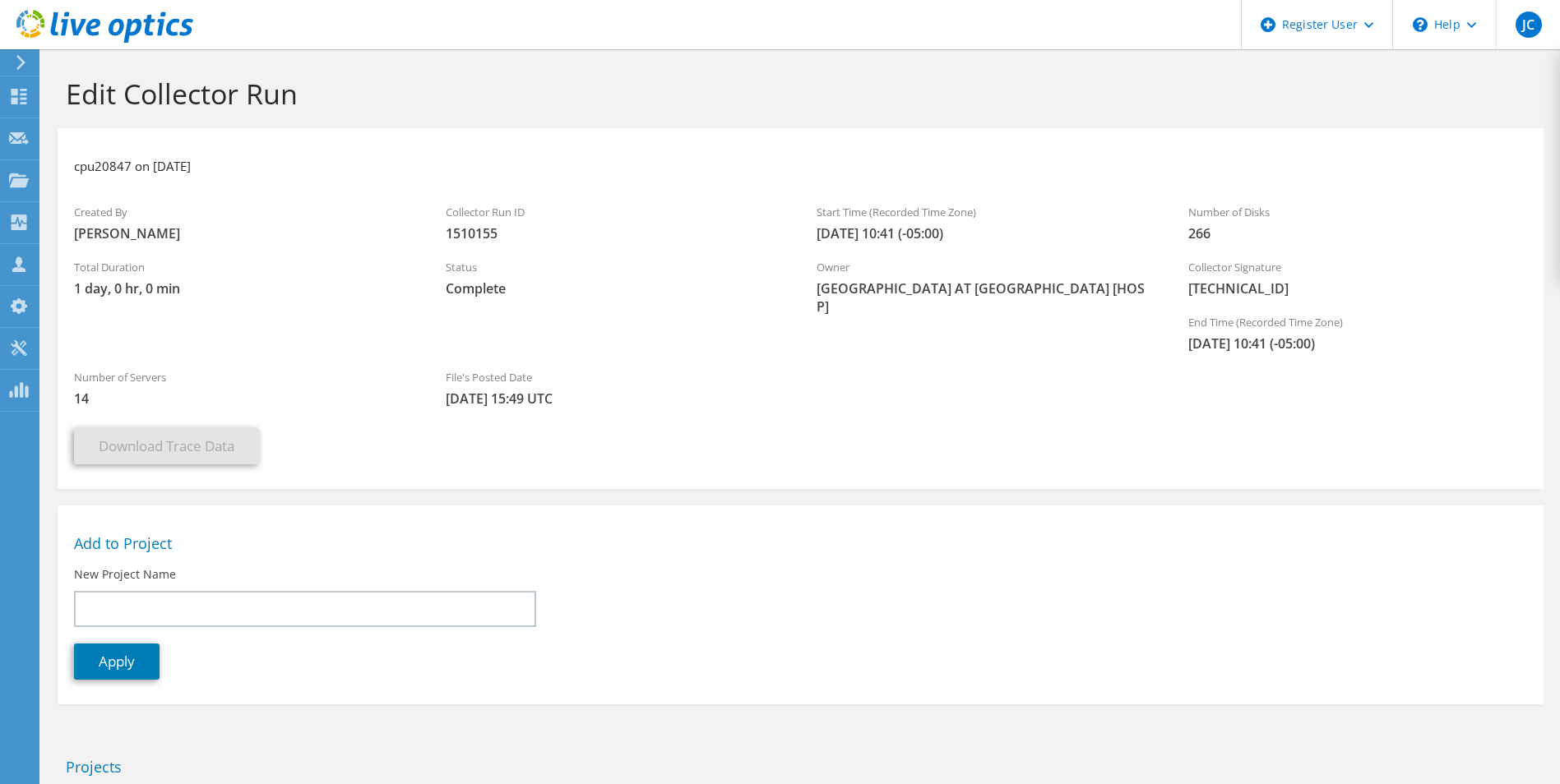
click at [75, 3] on div at bounding box center [96, 27] width 193 height 55
click at [74, 53] on div at bounding box center [96, 27] width 193 height 55
click at [68, 29] on icon at bounding box center [104, 26] width 176 height 34
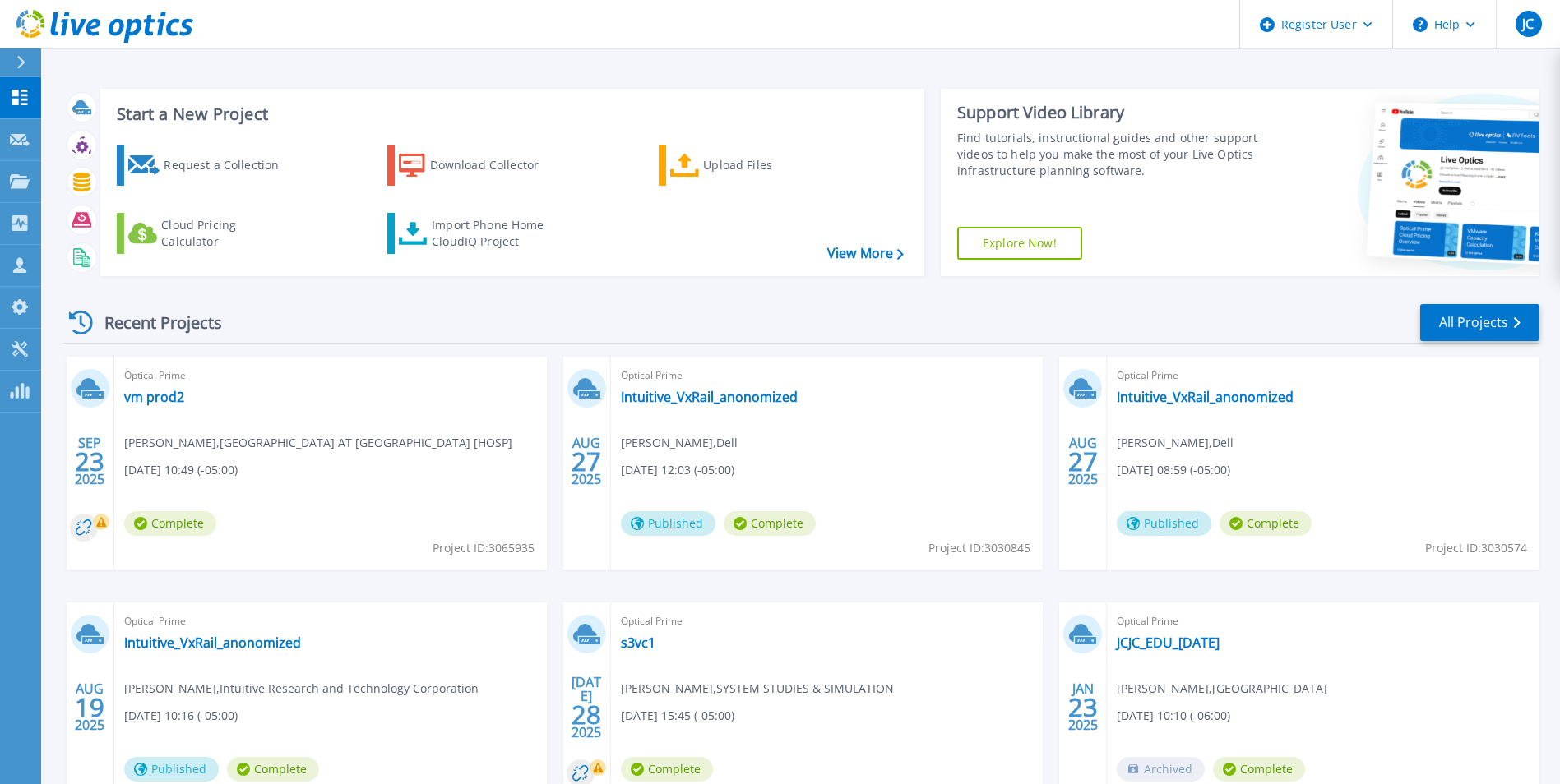
drag, startPoint x: 637, startPoint y: 400, endPoint x: 765, endPoint y: 371, distance: 131.2
click at [765, 371] on span "Optical Prime" at bounding box center [828, 375] width 413 height 18
click at [721, 392] on link "Intuitive_VxRail_anonomized" at bounding box center [709, 396] width 176 height 16
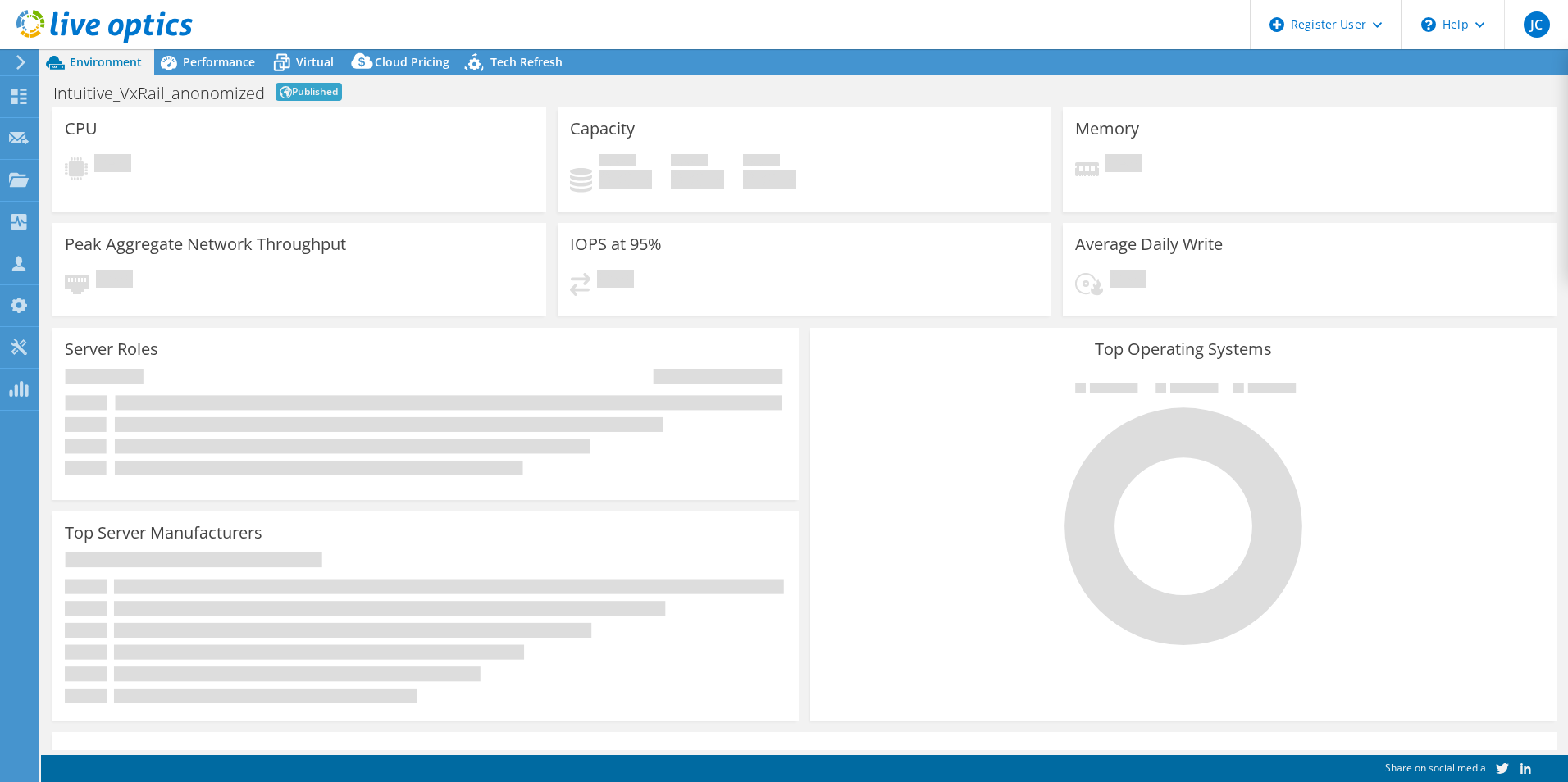
select select "USD"
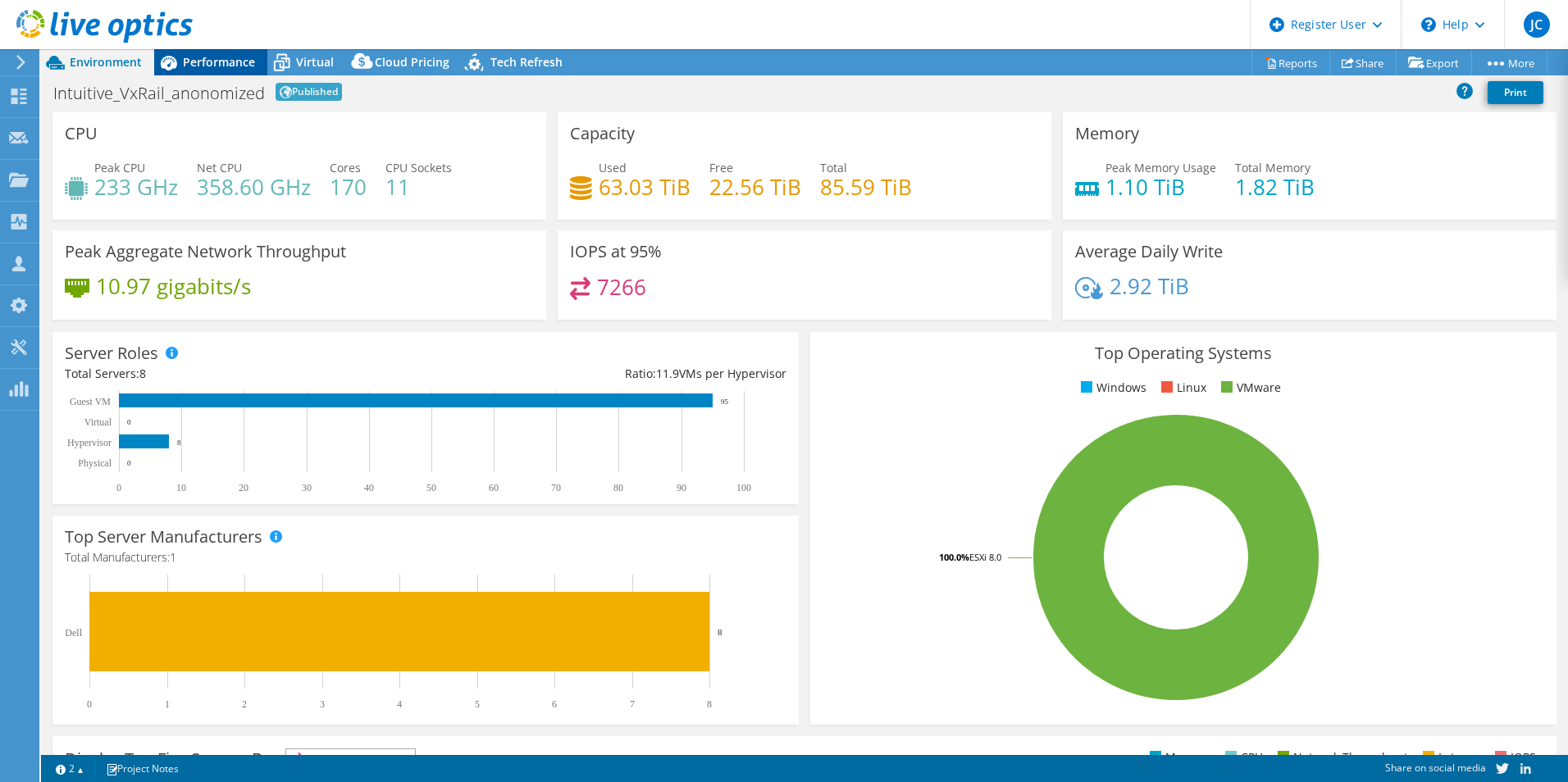
click at [192, 60] on span "Performance" at bounding box center [218, 62] width 72 height 16
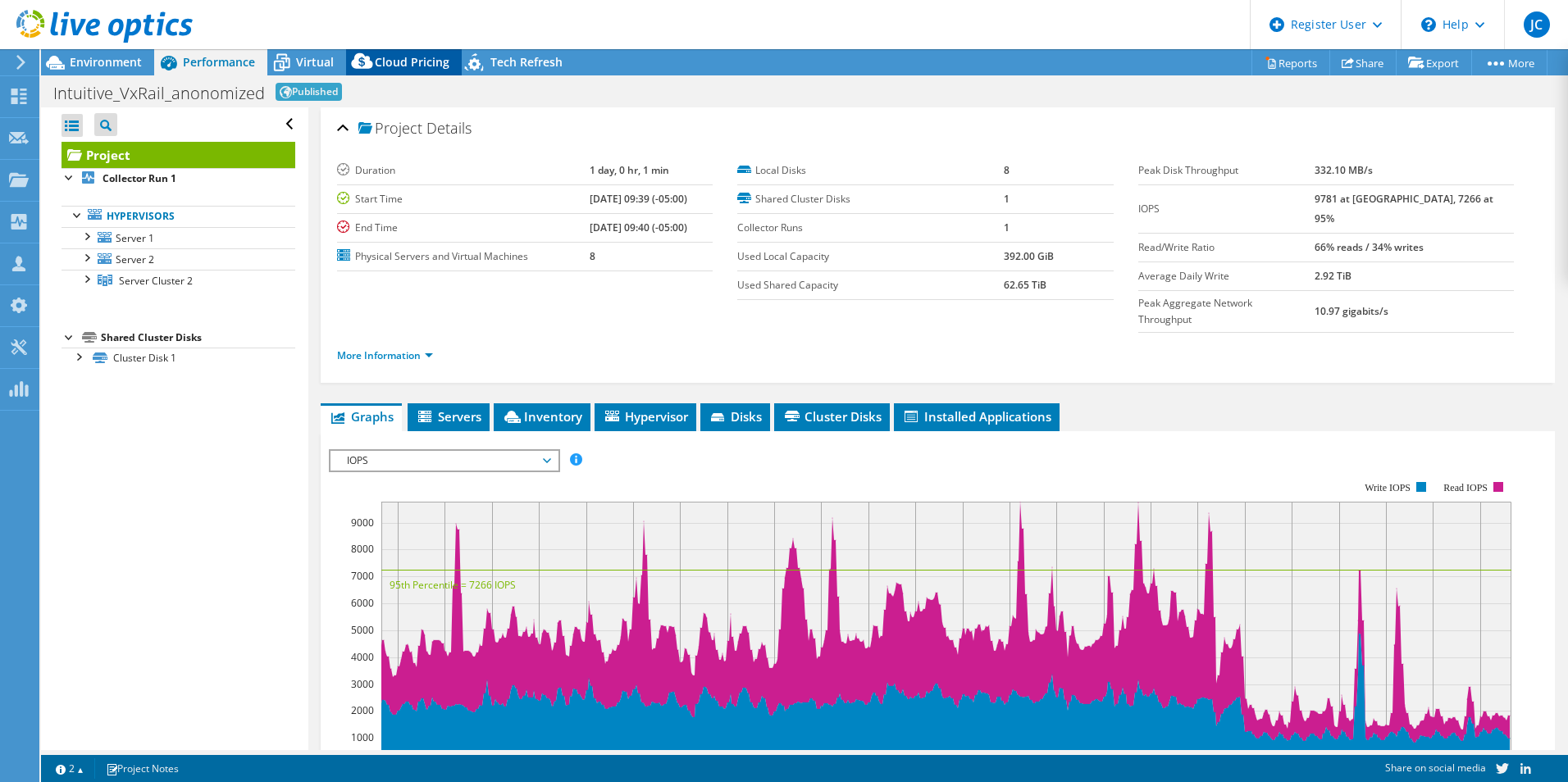
click at [364, 64] on icon at bounding box center [361, 61] width 22 height 16
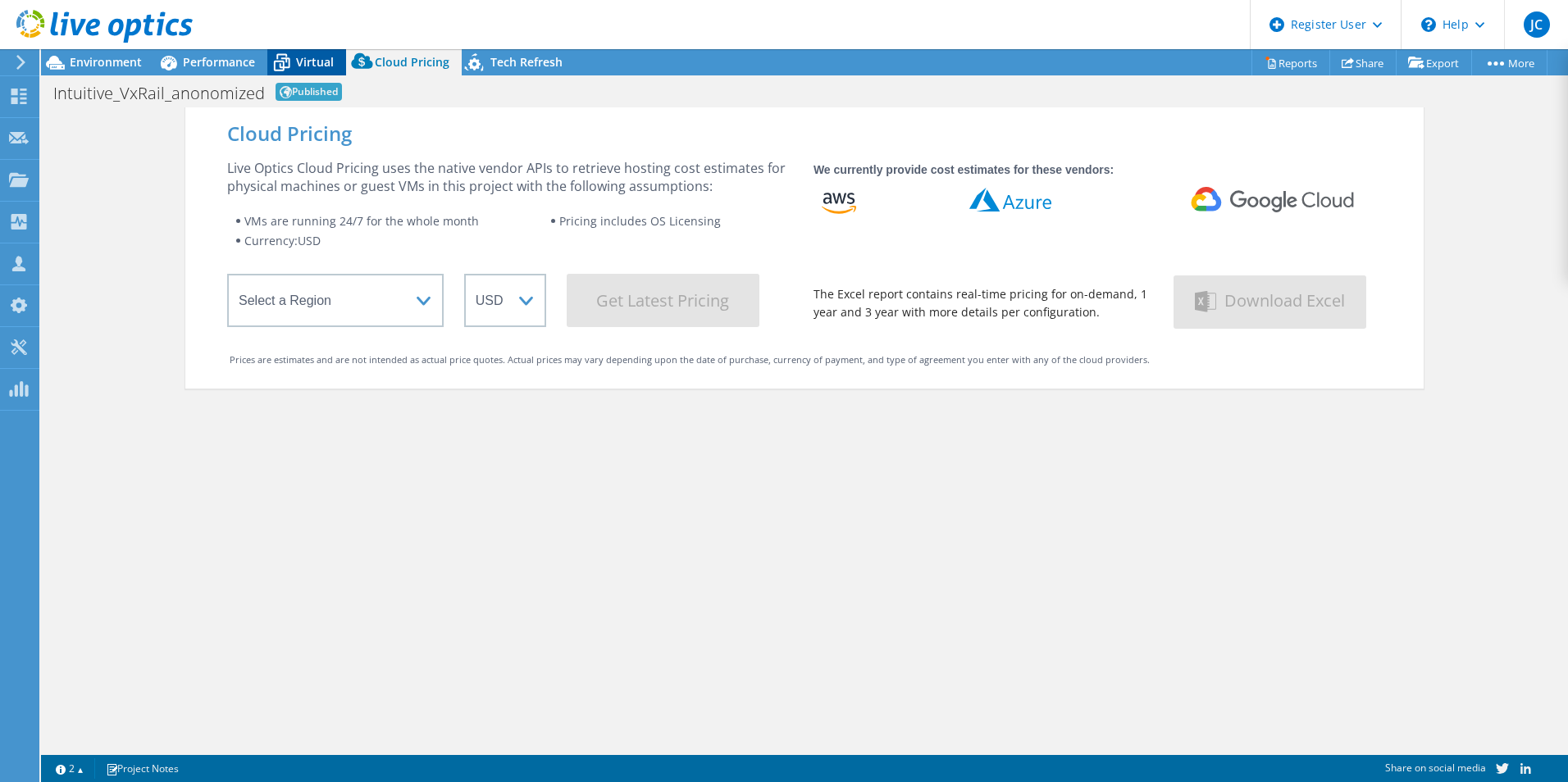
drag, startPoint x: 300, startPoint y: 51, endPoint x: 291, endPoint y: 50, distance: 9.1
click at [298, 51] on div "Virtual" at bounding box center [307, 62] width 79 height 26
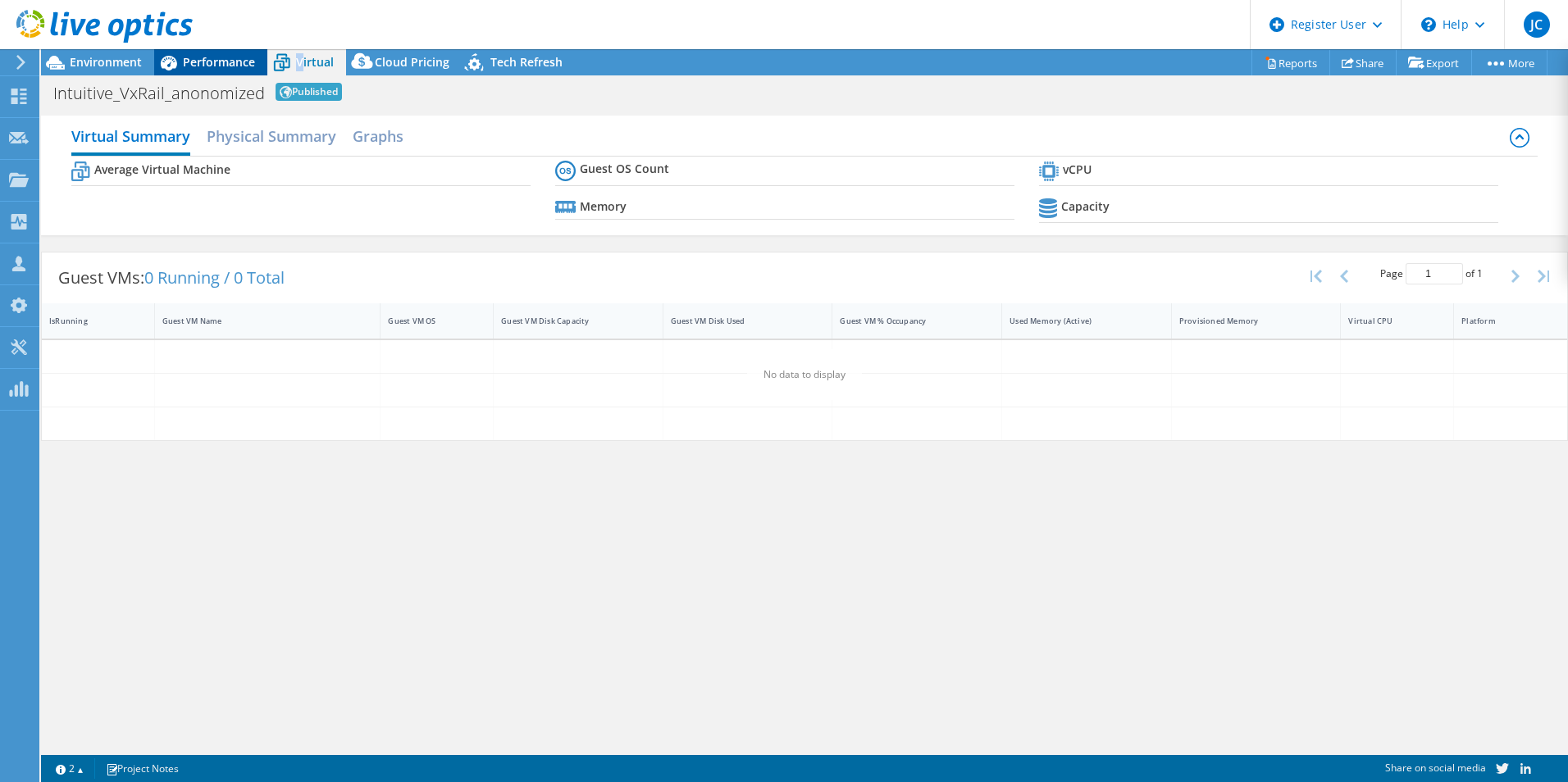
drag, startPoint x: 291, startPoint y: 50, endPoint x: 163, endPoint y: 56, distance: 128.1
click at [163, 56] on icon at bounding box center [168, 62] width 29 height 29
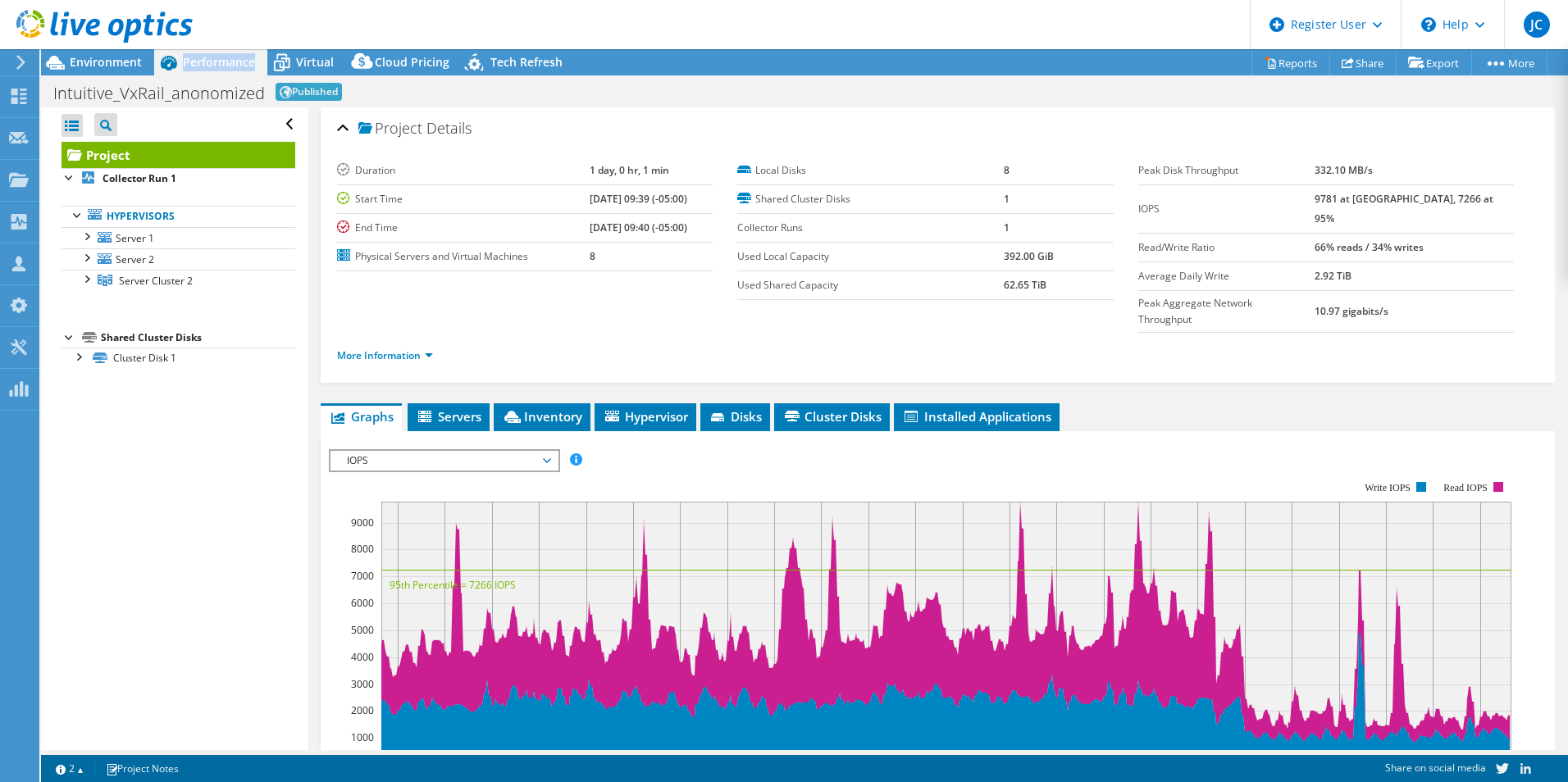
click at [160, 56] on icon at bounding box center [168, 62] width 29 height 29
drag, startPoint x: 158, startPoint y: 56, endPoint x: 74, endPoint y: 64, distance: 84.4
click at [74, 64] on span "Environment" at bounding box center [105, 62] width 72 height 16
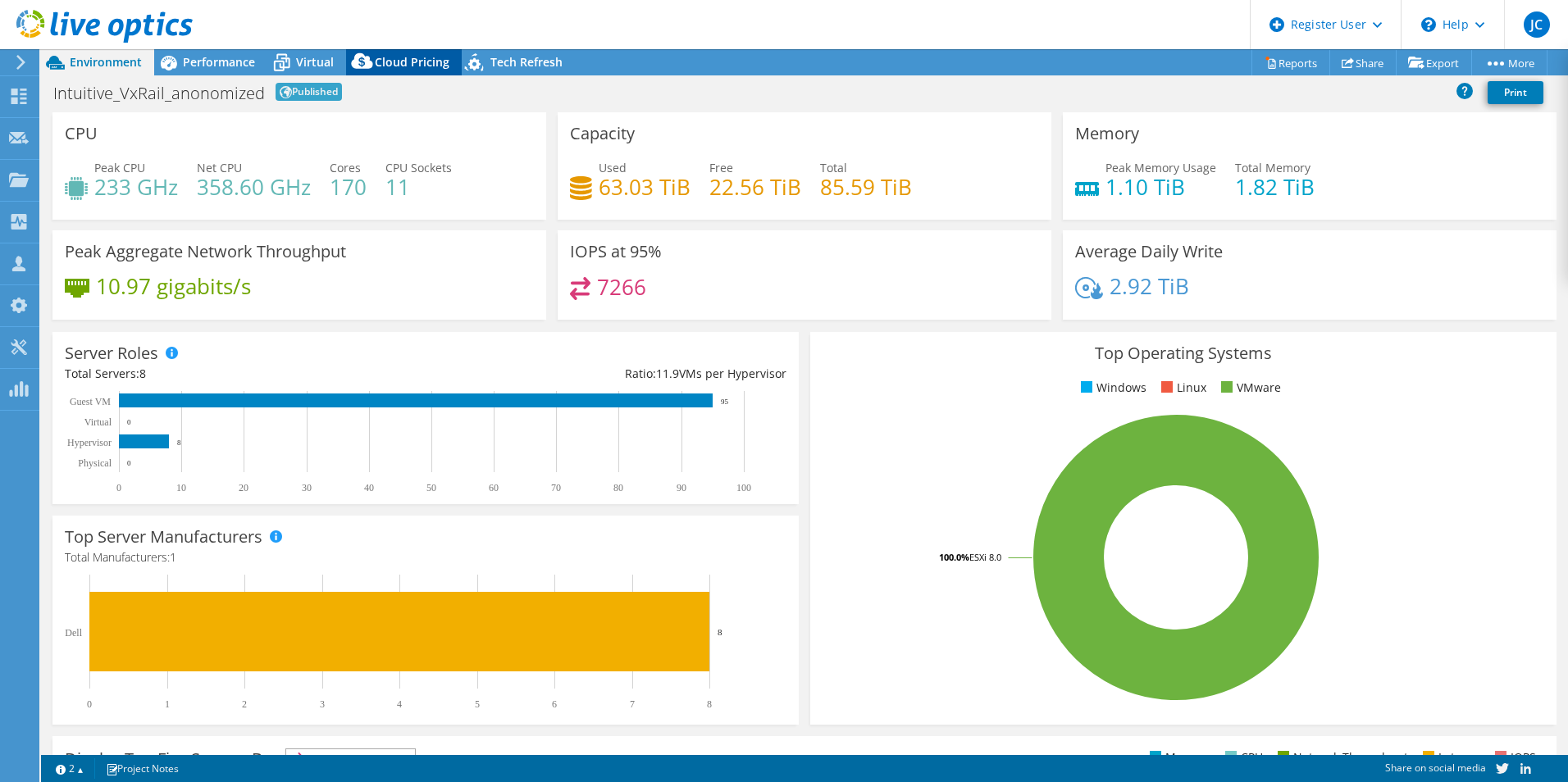
click at [442, 56] on span "Cloud Pricing" at bounding box center [411, 62] width 74 height 16
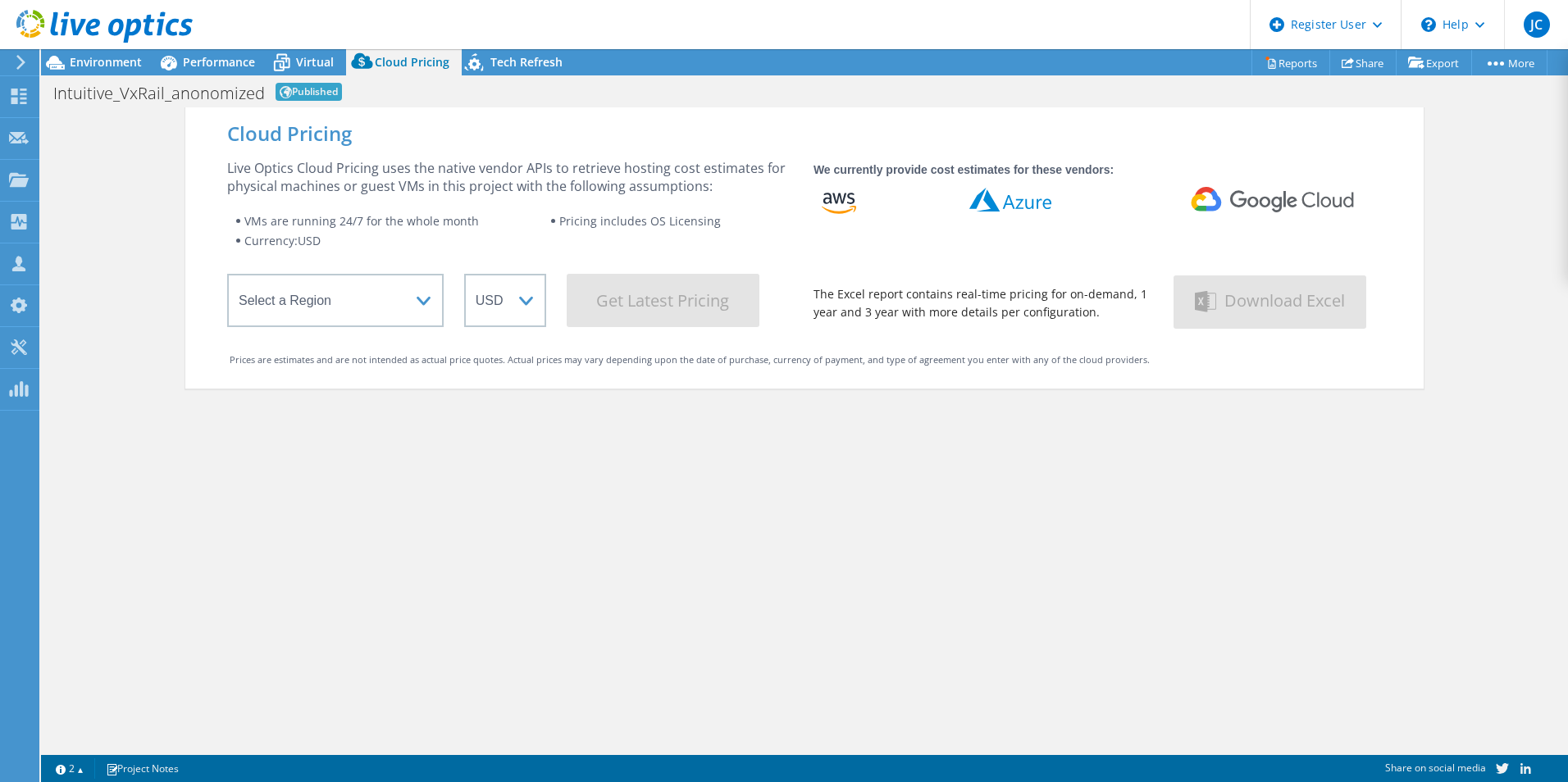
click at [88, 25] on use at bounding box center [104, 25] width 176 height 33
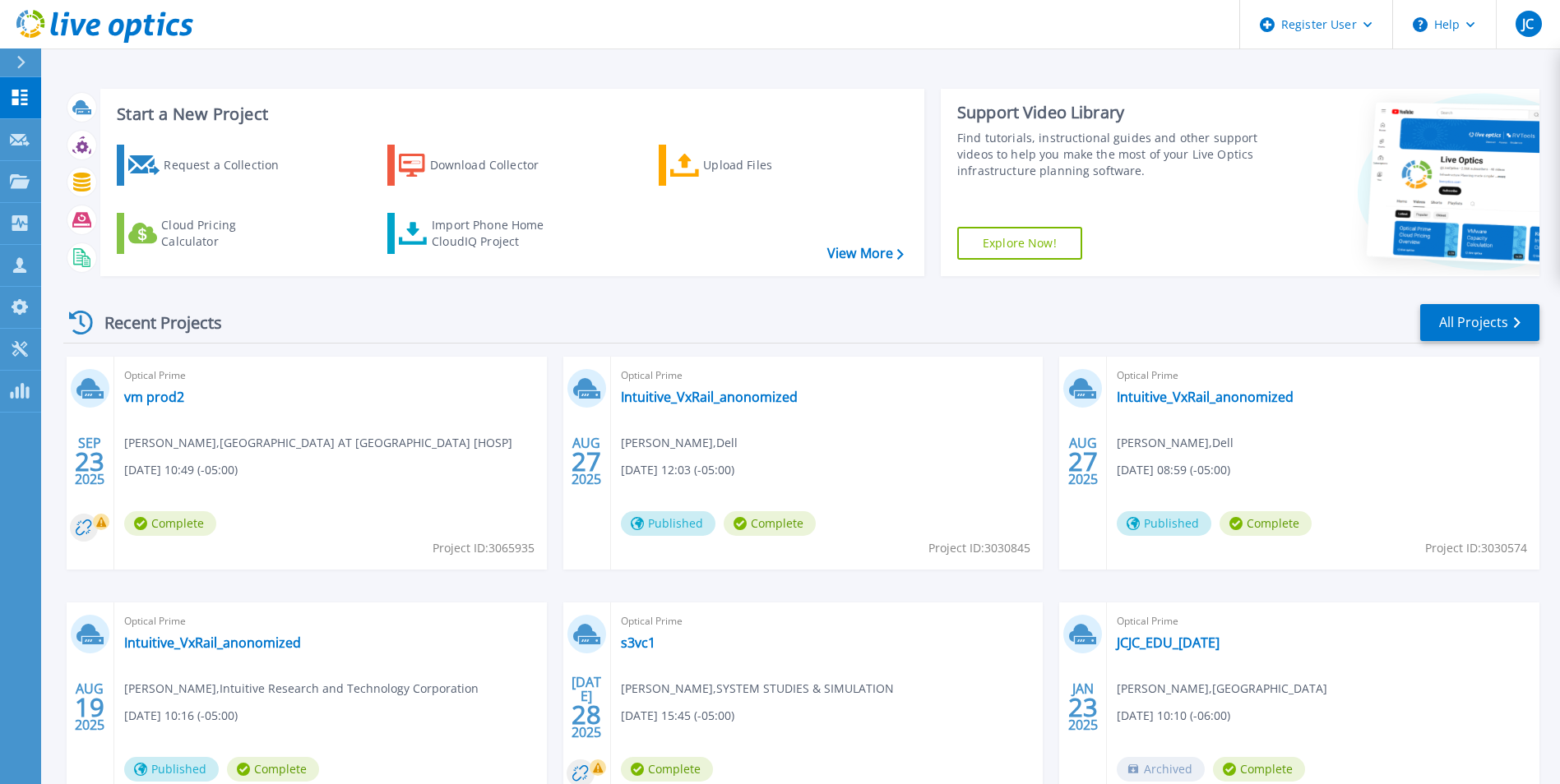
click at [103, 517] on rect at bounding box center [100, 522] width 16 height 16
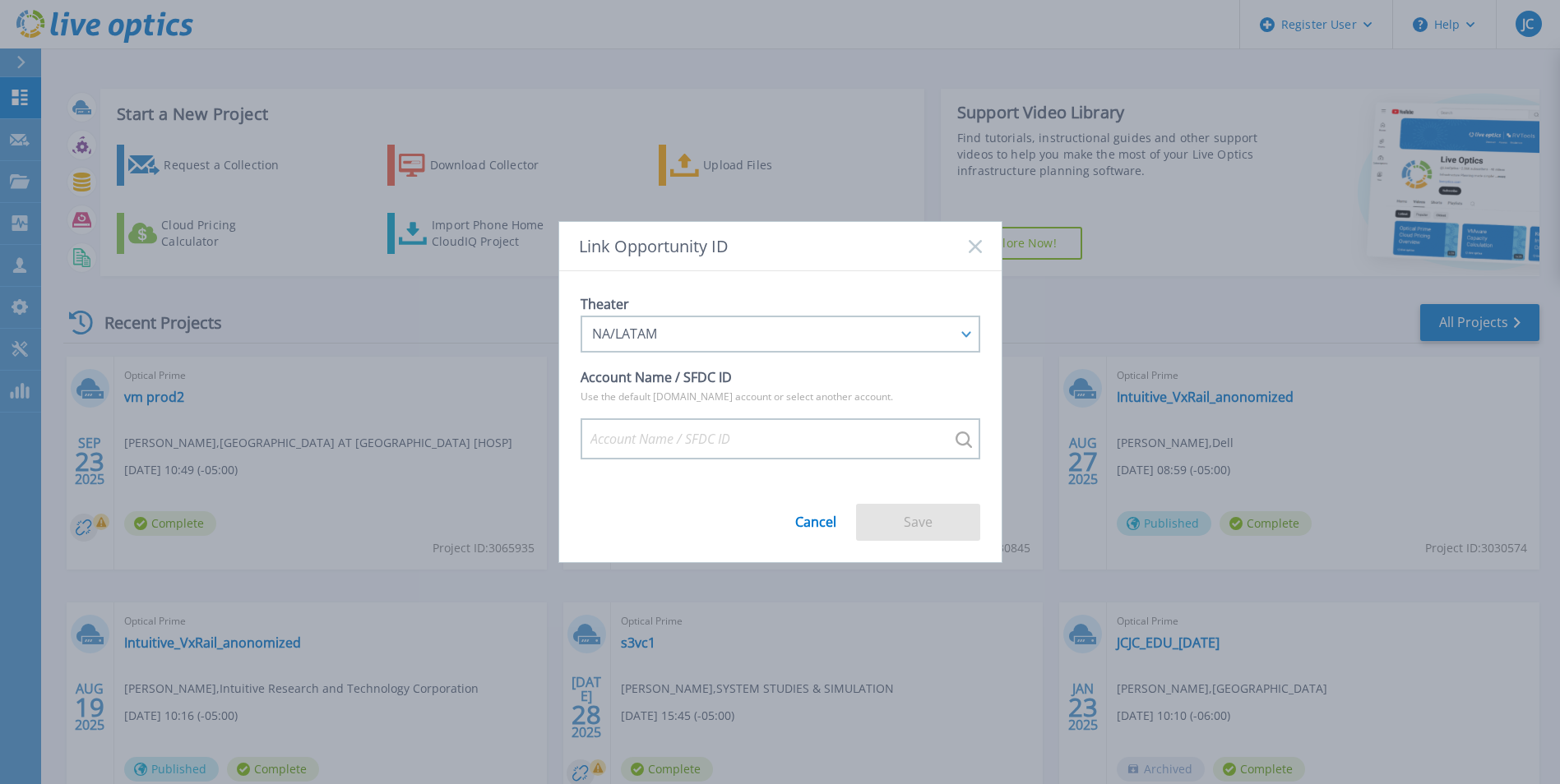
click at [976, 246] on rect at bounding box center [975, 246] width 14 height 14
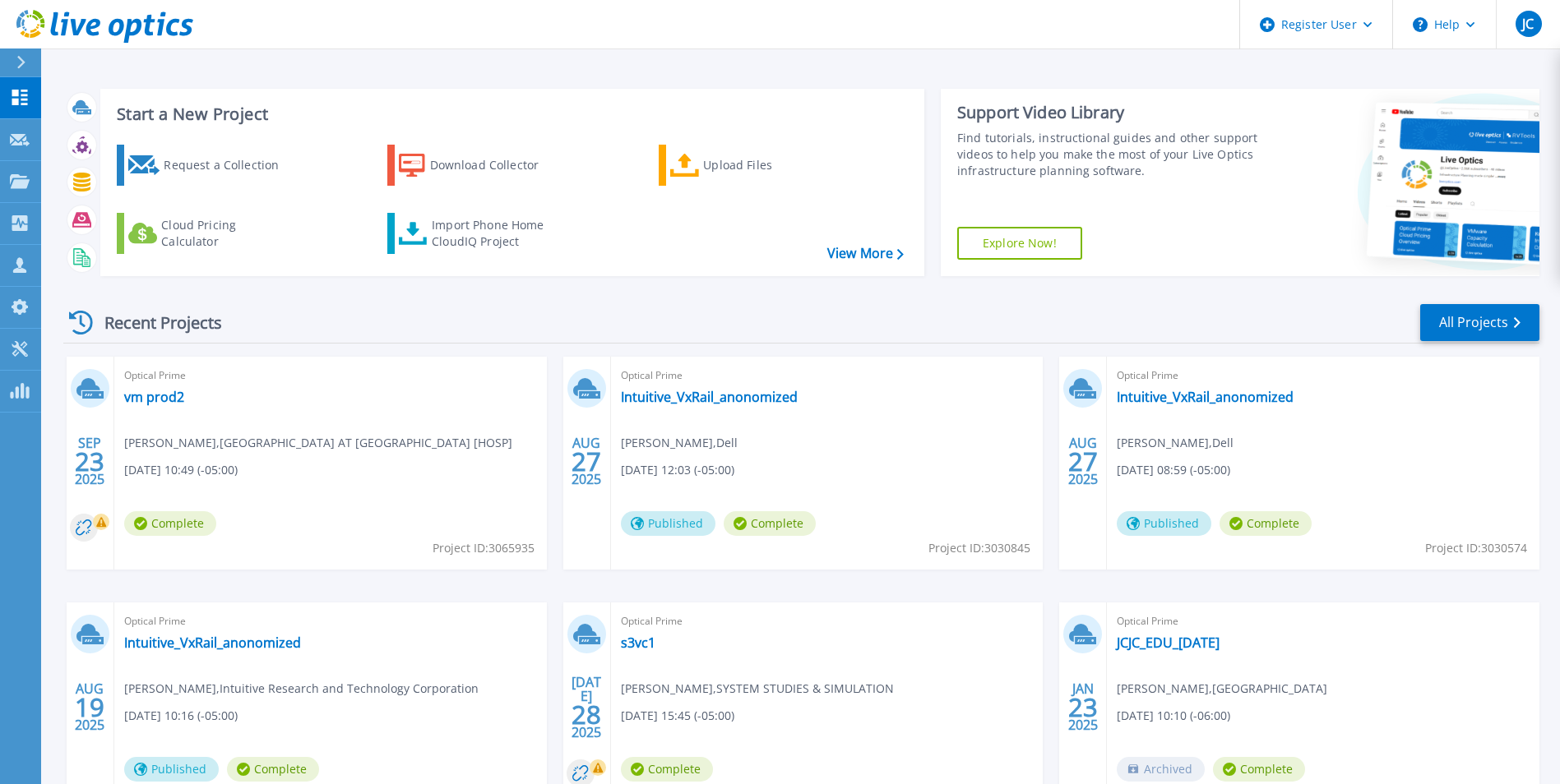
click at [125, 378] on span "Optical Prime" at bounding box center [331, 375] width 413 height 18
click at [139, 394] on link "vm prod2" at bounding box center [155, 396] width 60 height 16
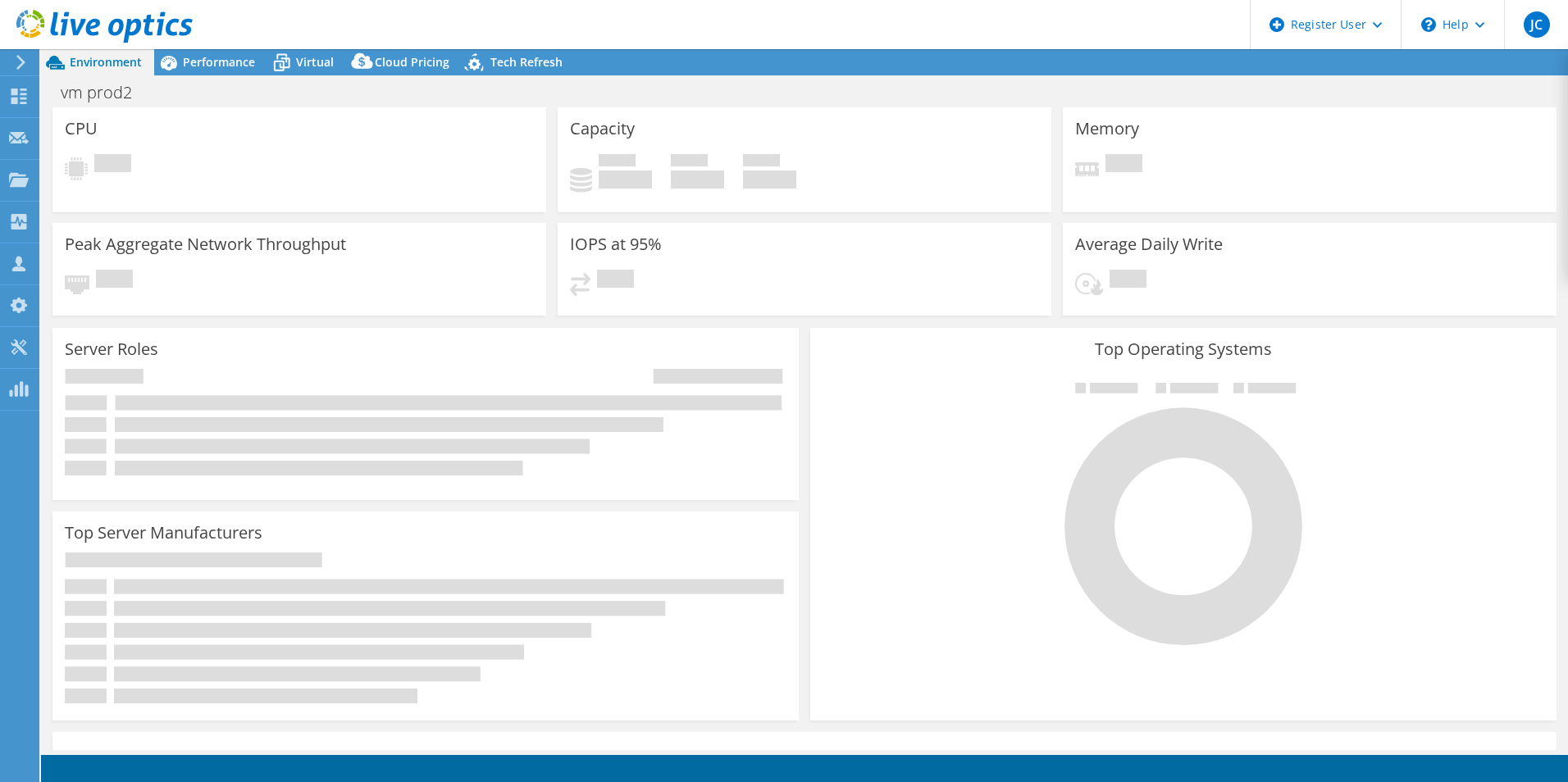
select select "USD"
select select "USEast"
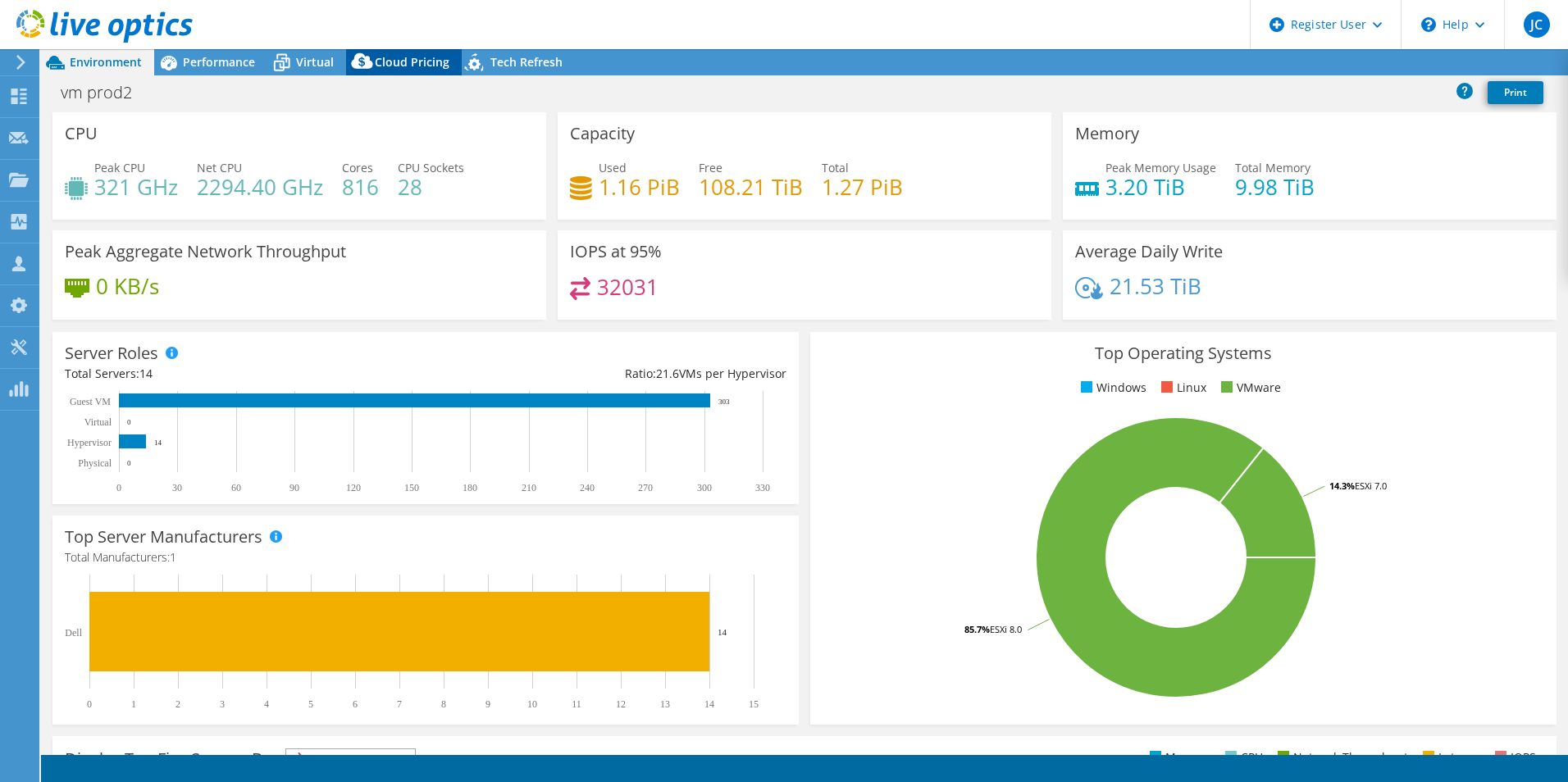
click at [396, 52] on div "Cloud Pricing" at bounding box center [404, 62] width 116 height 26
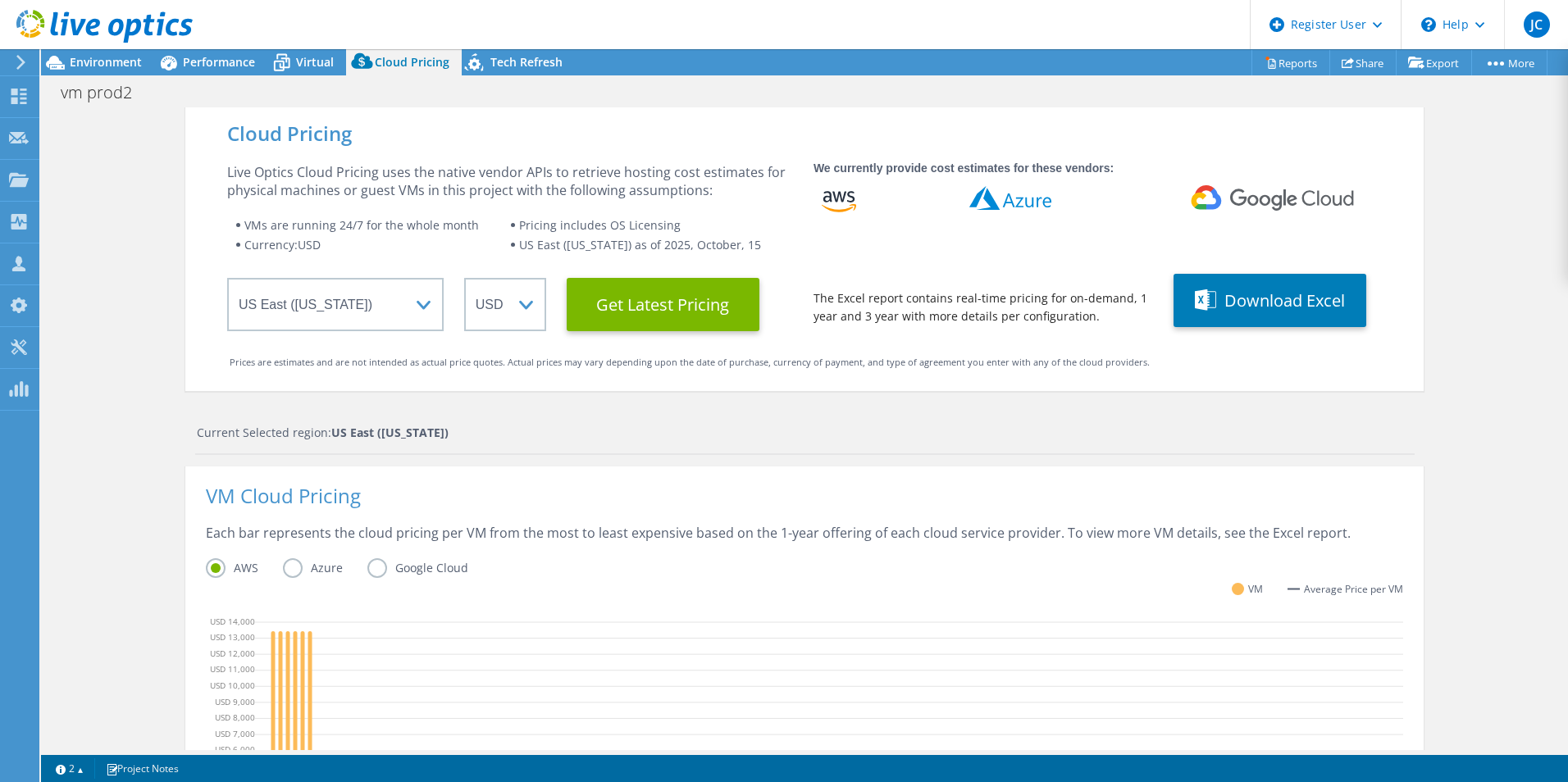
scroll to position [410, 0]
drag, startPoint x: 899, startPoint y: 497, endPoint x: 736, endPoint y: 509, distance: 163.4
click at [735, 509] on div "VM Cloud Pricing" at bounding box center [805, 505] width 1197 height 37
click at [1205, 292] on icon at bounding box center [1207, 300] width 23 height 22
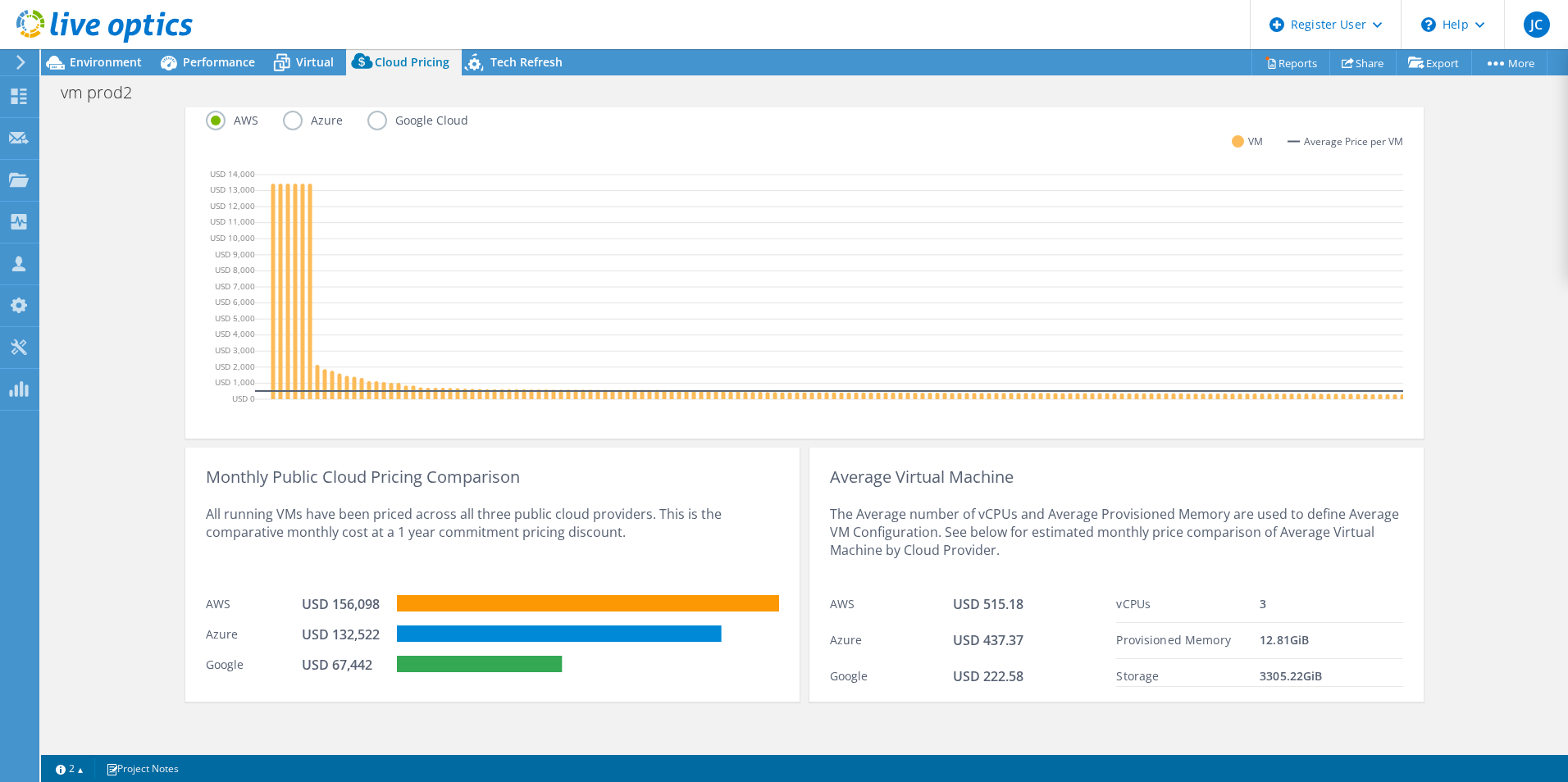
scroll to position [464, 0]
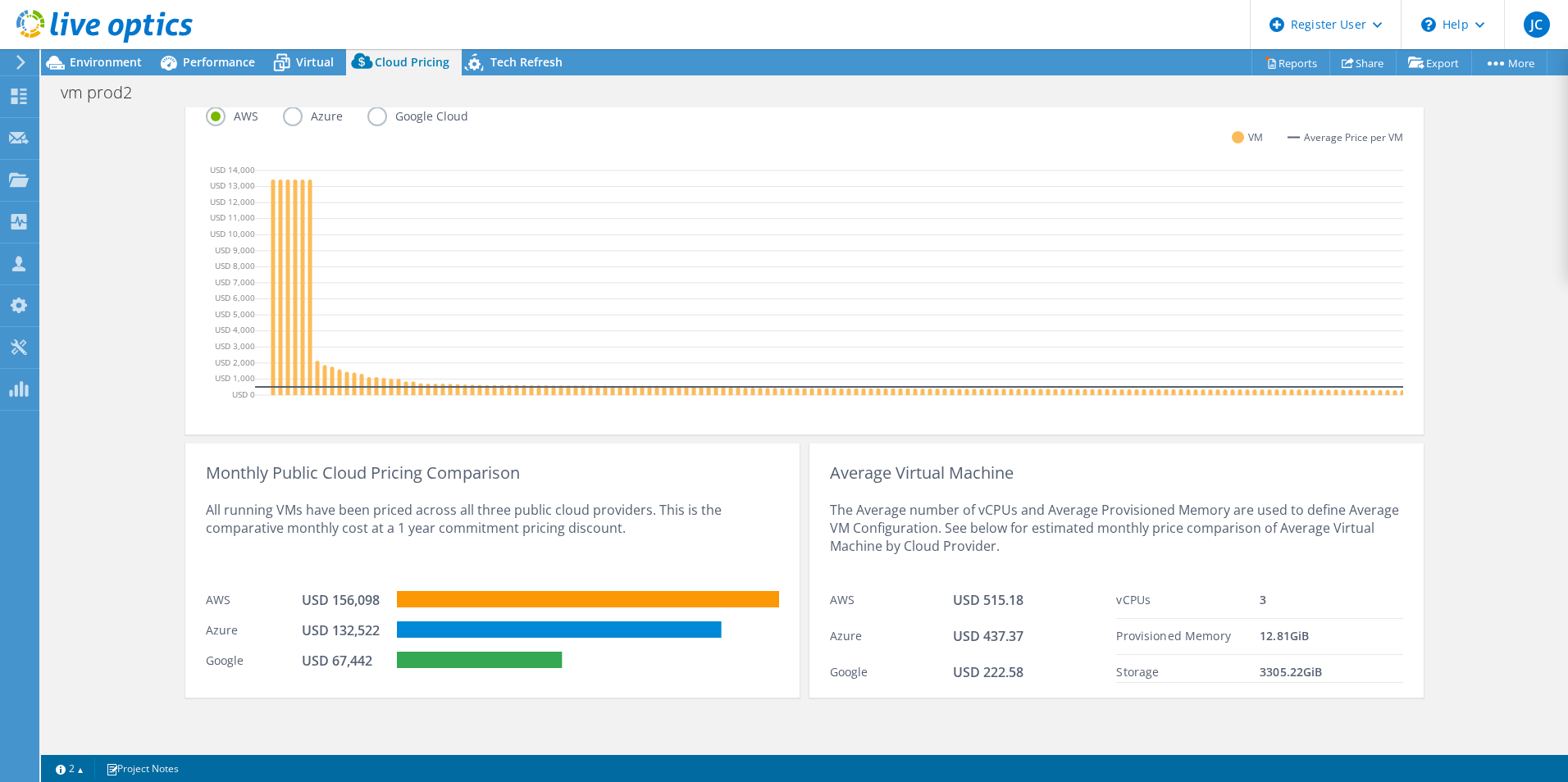
click at [1467, 377] on div "Cloud Pricing Live Optics Cloud Pricing uses the native vendor APIs to retrieve…" at bounding box center [805, 202] width 1528 height 1094
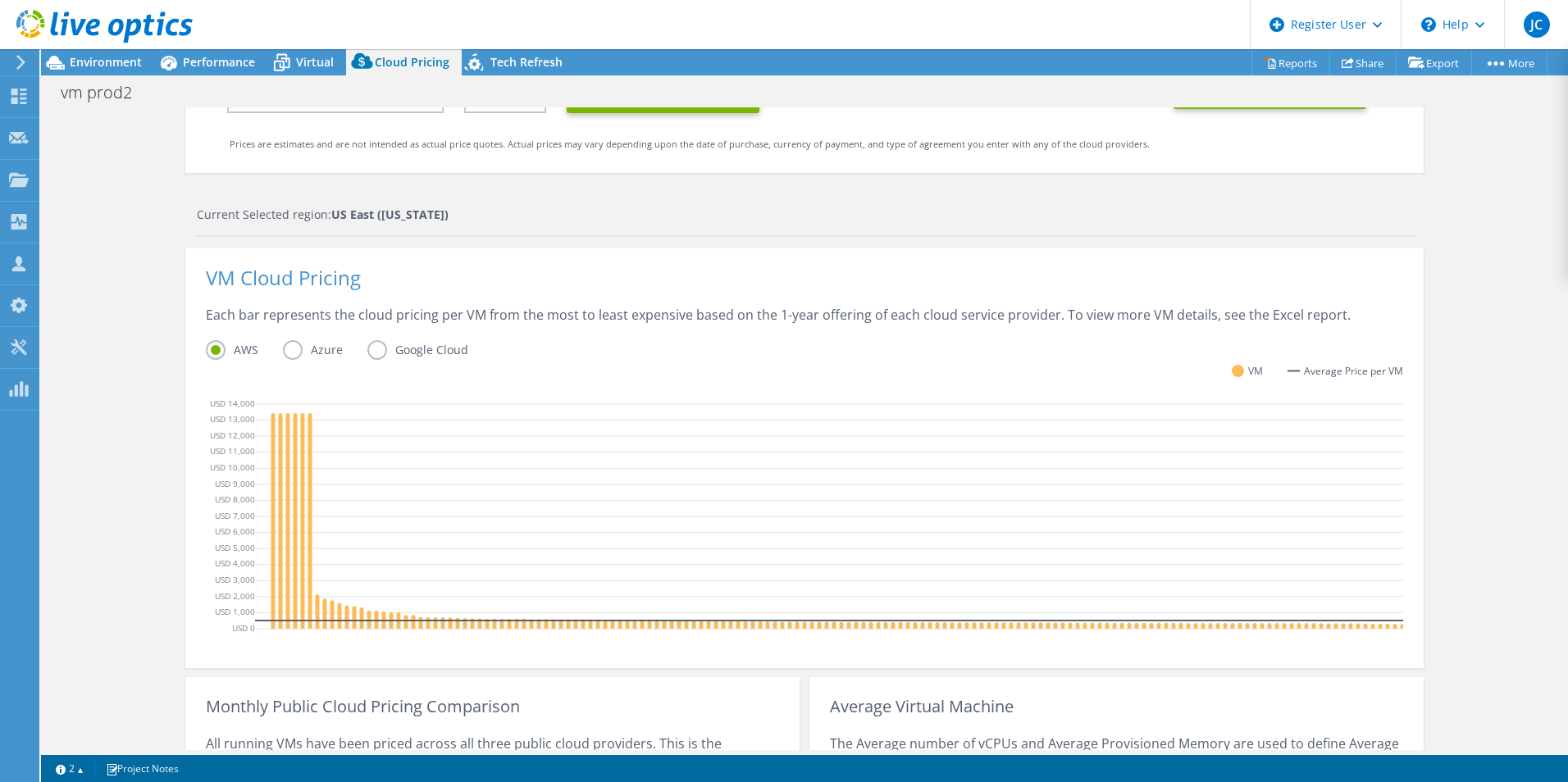
scroll to position [201, 0]
click at [1497, 302] on div "Cloud Pricing Live Optics Cloud Pricing uses the native vendor APIs to retrieve…" at bounding box center [805, 436] width 1528 height 1094
click at [943, 329] on div "Each bar represents the cloud pricing per VM from the most to least expensive b…" at bounding box center [805, 323] width 1197 height 35
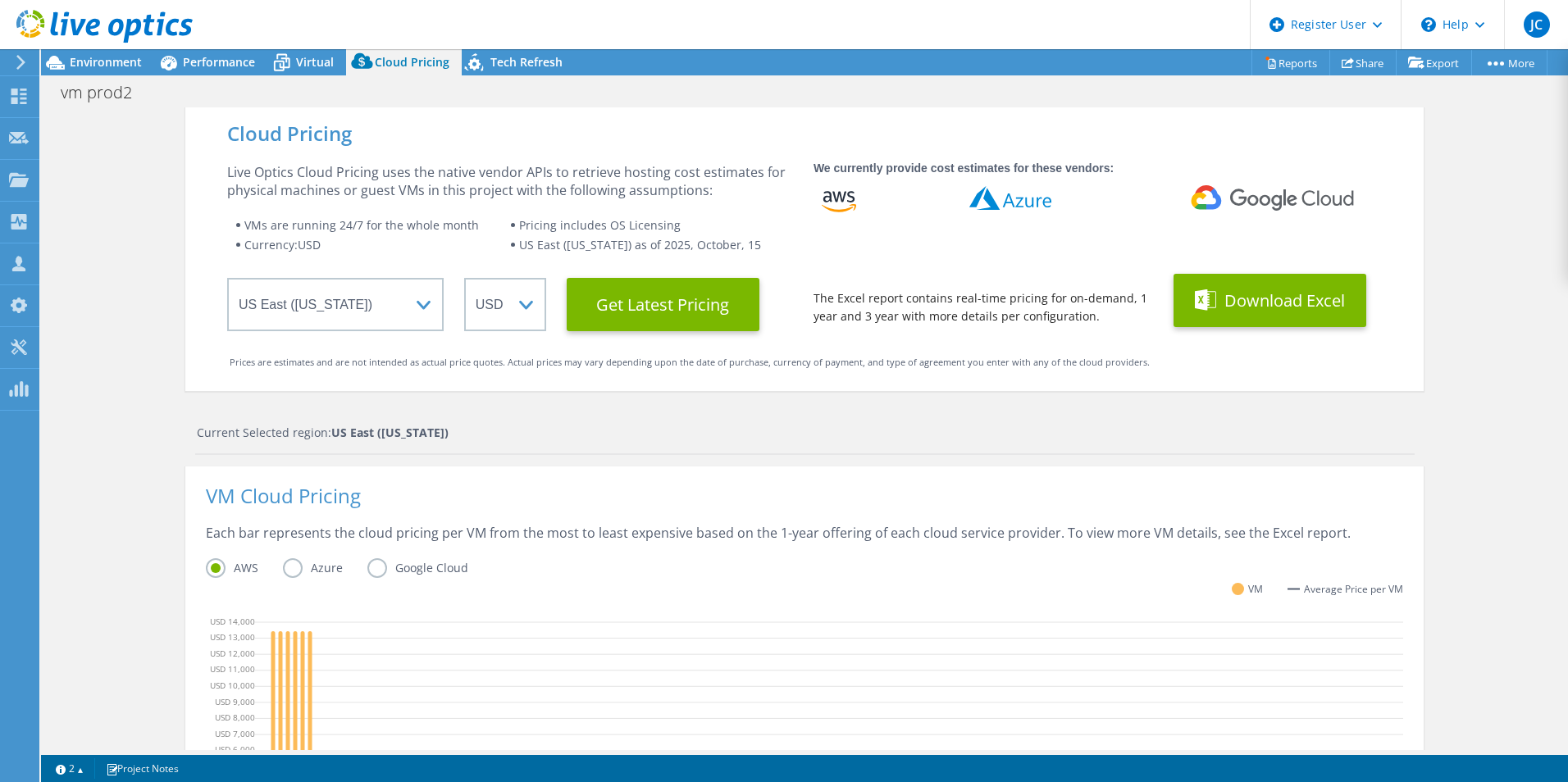
scroll to position [246, 0]
click at [638, 448] on div "Current Selected region: [GEOGRAPHIC_DATA] ([US_STATE])" at bounding box center [805, 439] width 1220 height 31
click at [1015, 422] on div "Cloud Pricing Live Optics Cloud Pricing uses the native vendor APIs to retrieve…" at bounding box center [805, 654] width 1239 height 1094
click at [1286, 66] on link "Reports" at bounding box center [1291, 62] width 79 height 25
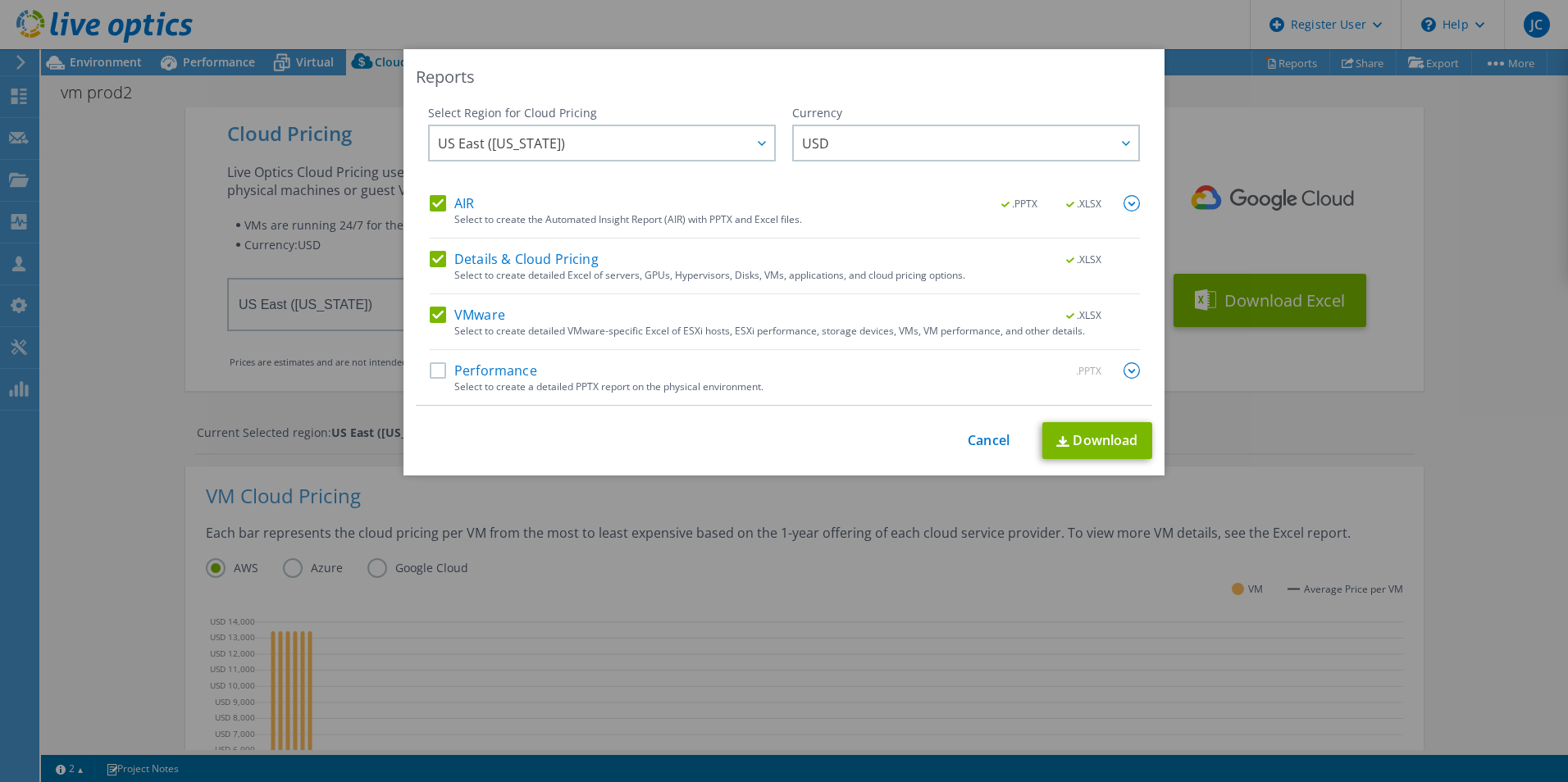
click at [431, 374] on label "Performance" at bounding box center [484, 370] width 107 height 16
click at [0, 0] on input "Performance" at bounding box center [0, 0] width 0 height 0
click at [1104, 443] on link "Download" at bounding box center [1097, 440] width 110 height 37
click at [984, 440] on link "Cancel" at bounding box center [988, 440] width 41 height 16
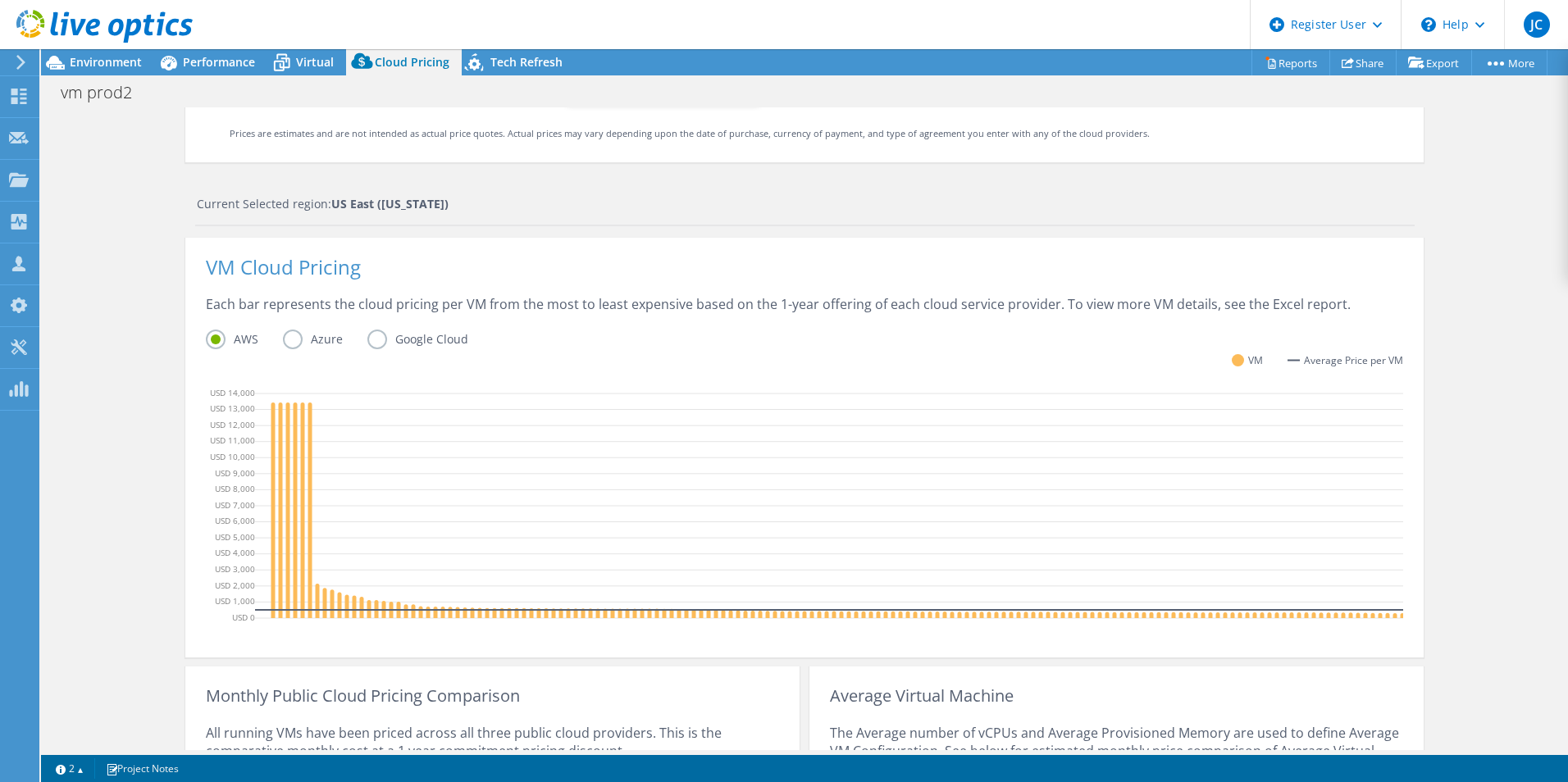
scroll to position [55, 0]
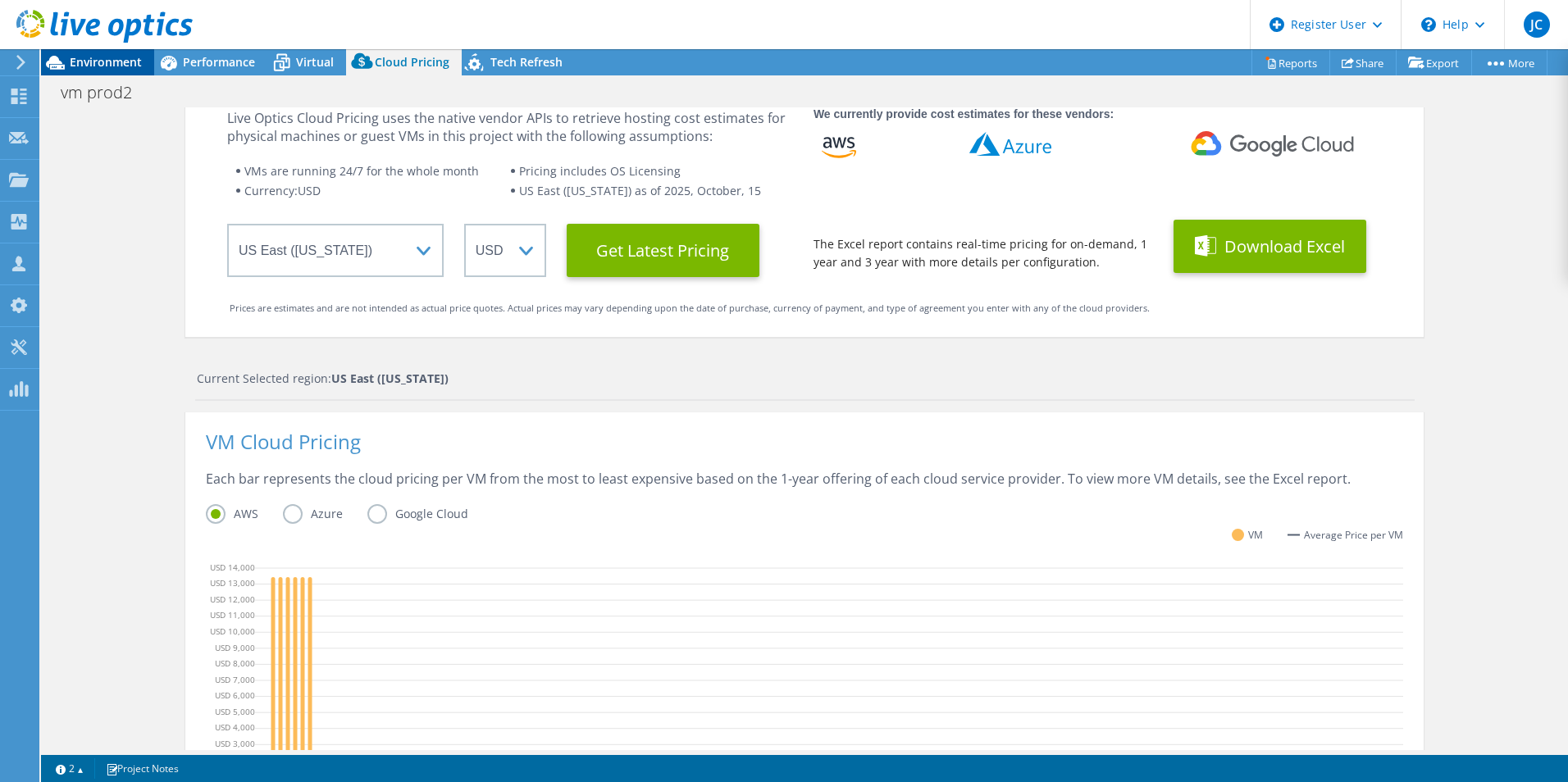
click at [112, 58] on span "Environment" at bounding box center [105, 62] width 72 height 16
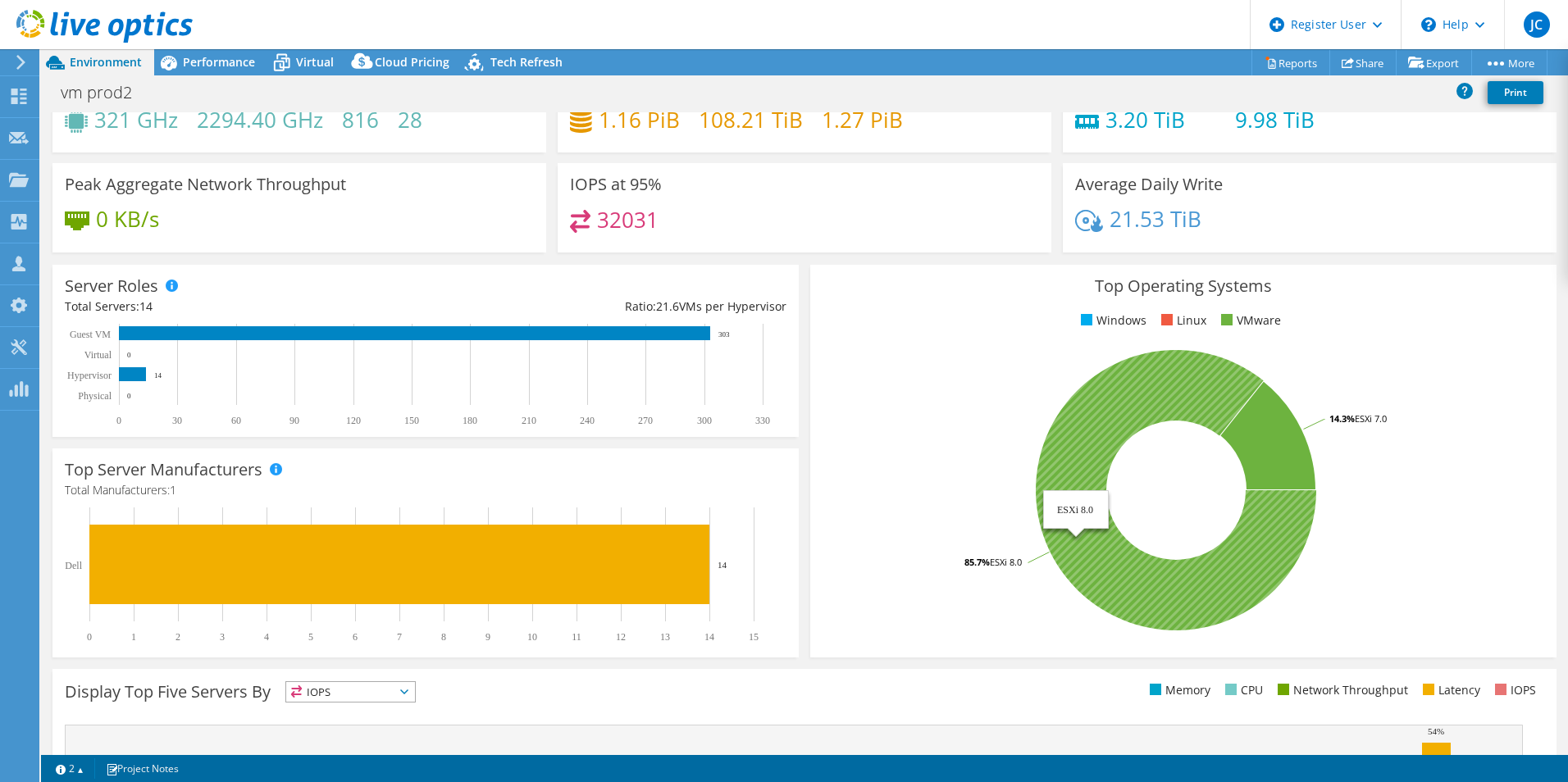
scroll to position [67, 0]
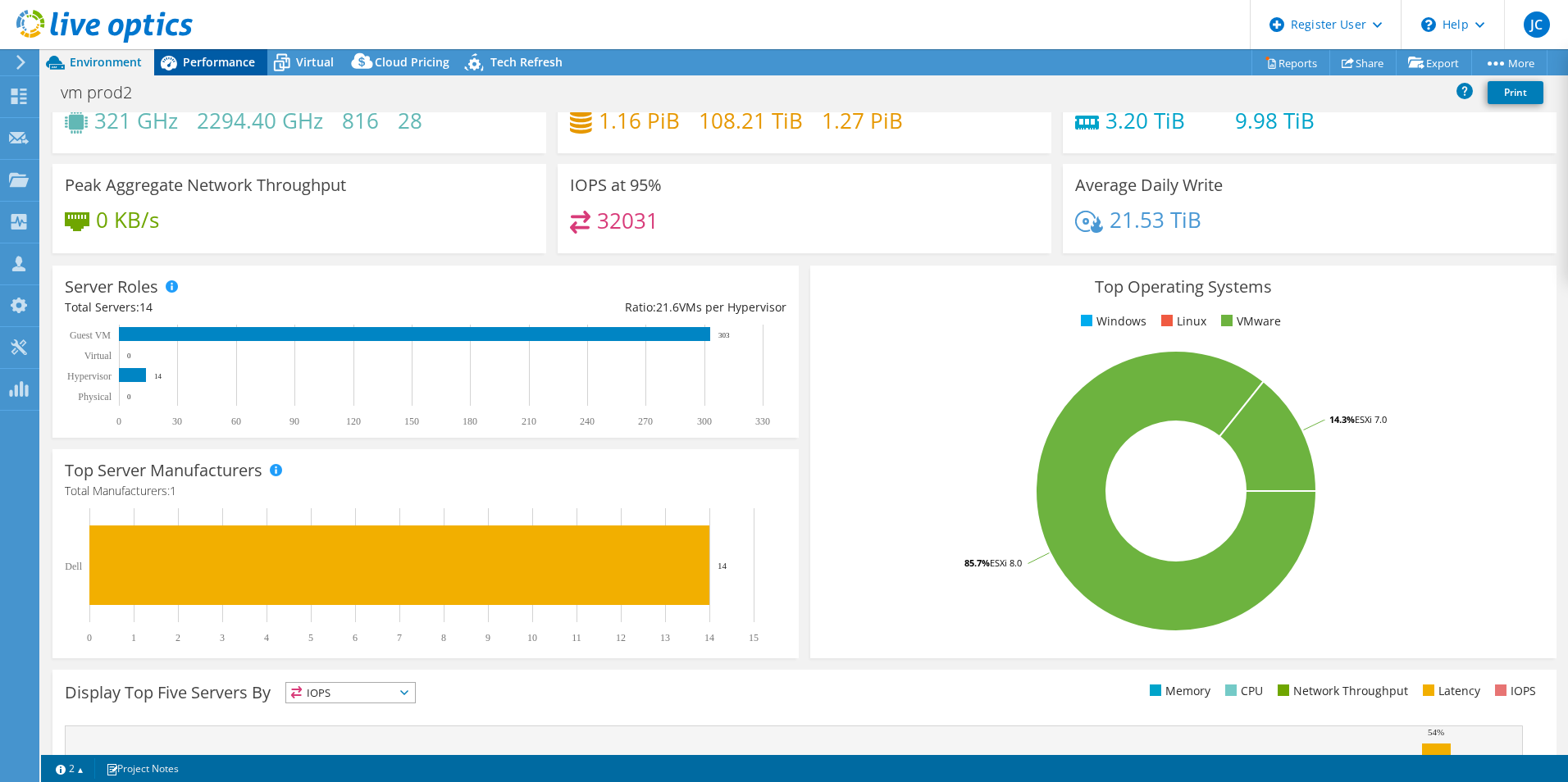
click at [224, 61] on span "Performance" at bounding box center [218, 62] width 72 height 16
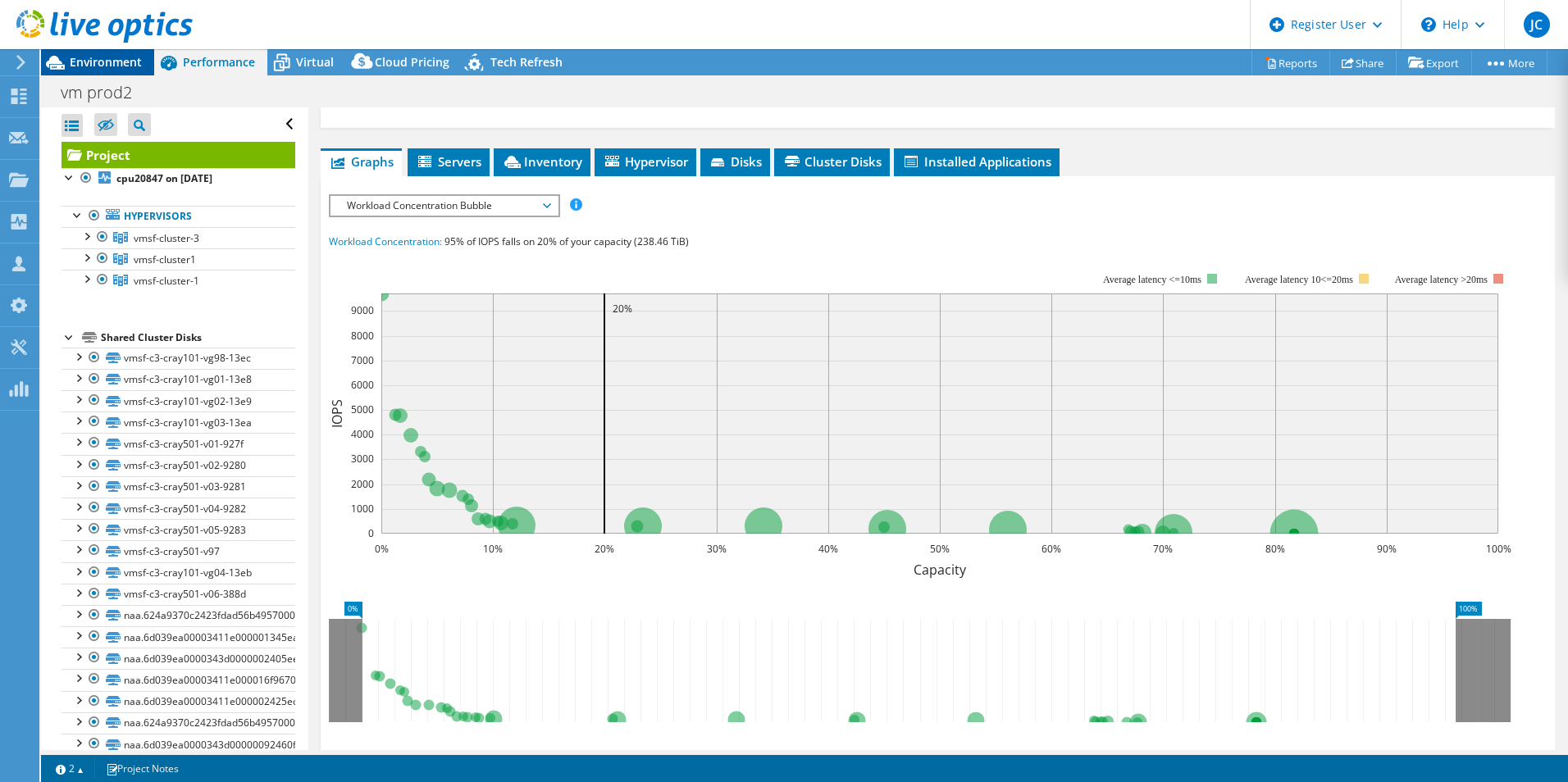
click at [110, 73] on div "Environment" at bounding box center [98, 62] width 113 height 26
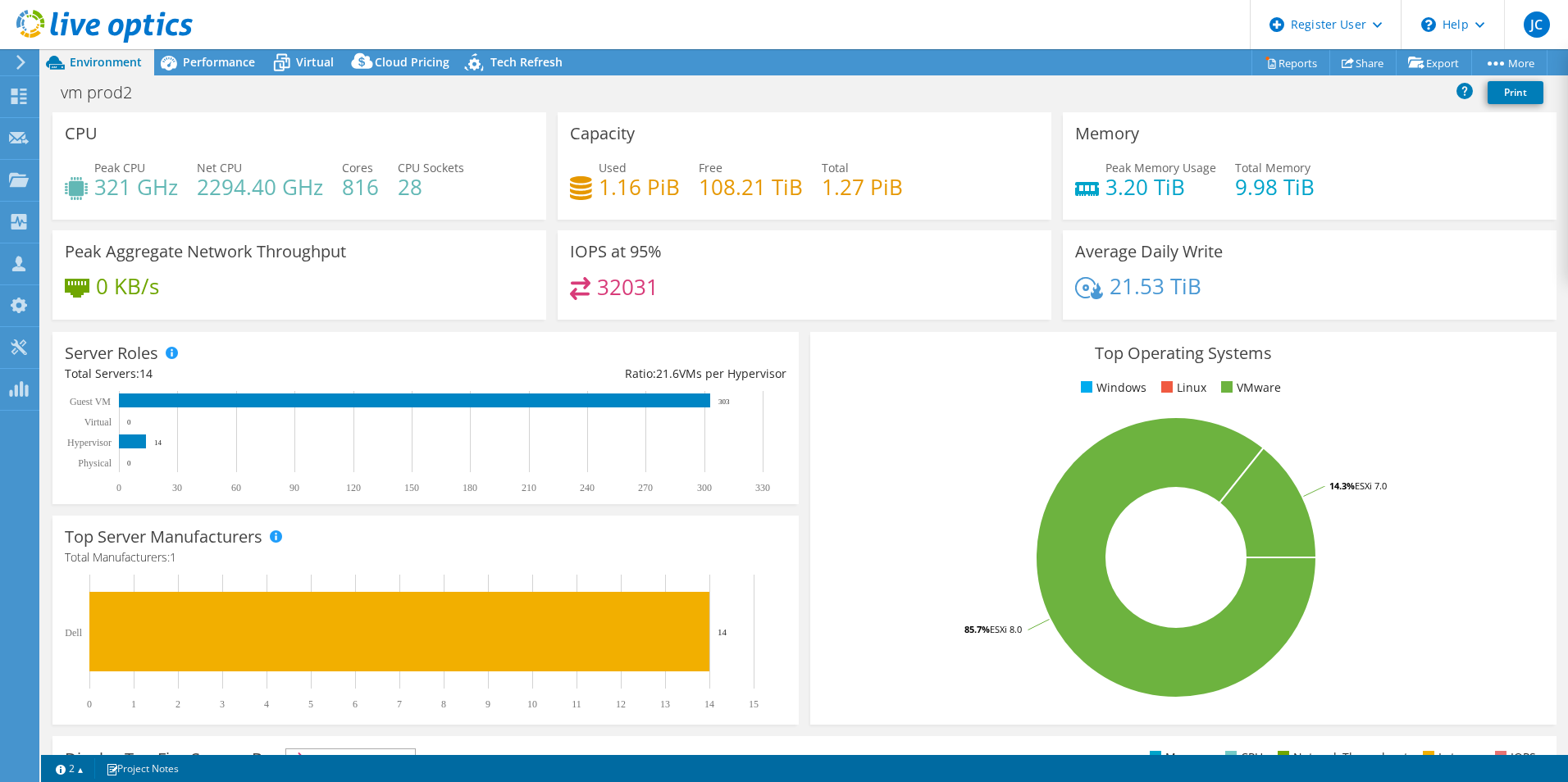
scroll to position [284, 0]
